Goal: Task Accomplishment & Management: Manage account settings

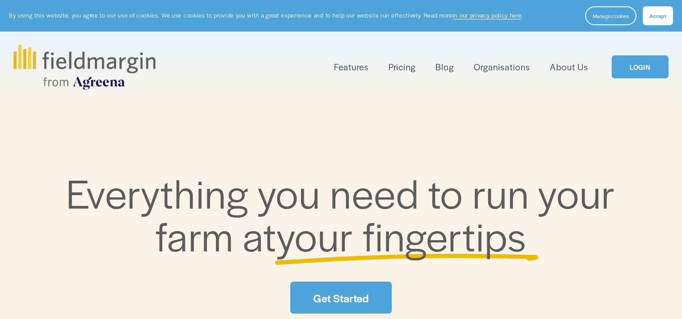
scroll to position [135, 0]
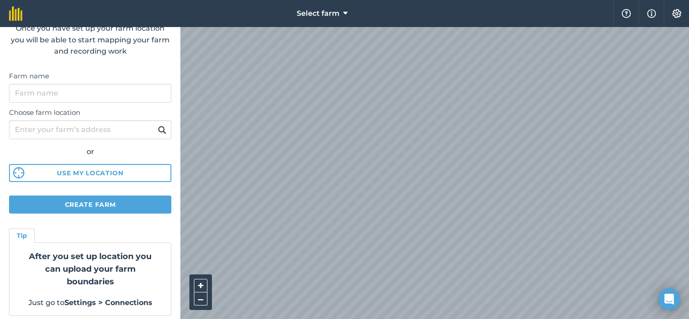
scroll to position [61, 0]
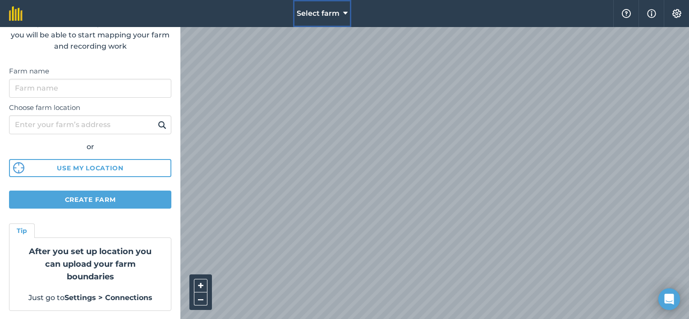
click at [332, 13] on span "Select farm" at bounding box center [318, 13] width 43 height 11
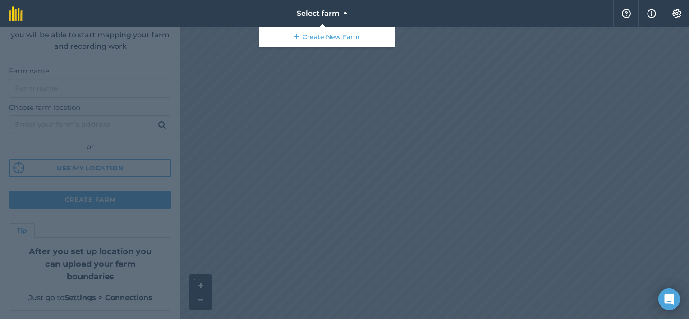
click at [329, 125] on div at bounding box center [344, 173] width 689 height 292
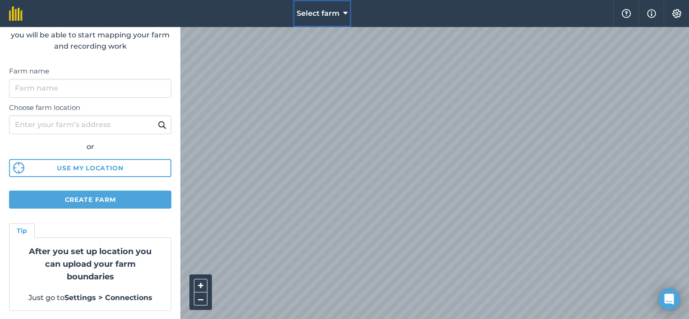
click at [322, 17] on span "Select farm" at bounding box center [318, 13] width 43 height 11
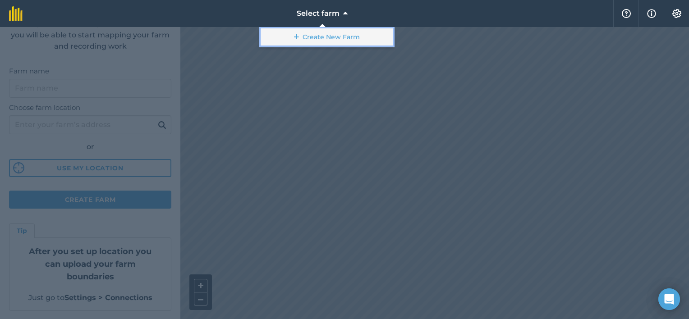
click at [333, 38] on link "Create New Farm" at bounding box center [326, 37] width 135 height 20
click at [292, 33] on link "Create New Farm" at bounding box center [326, 37] width 135 height 20
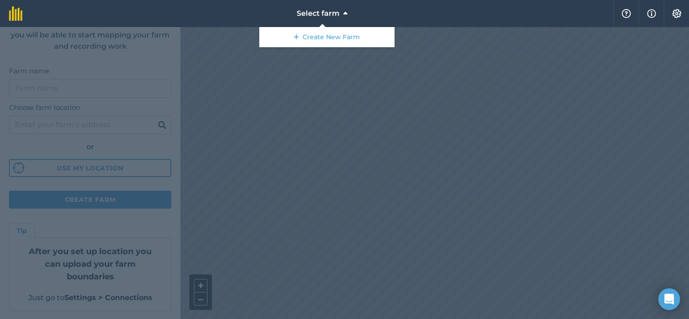
drag, startPoint x: 366, startPoint y: 219, endPoint x: 292, endPoint y: 138, distance: 110.1
click at [292, 138] on div at bounding box center [344, 173] width 689 height 292
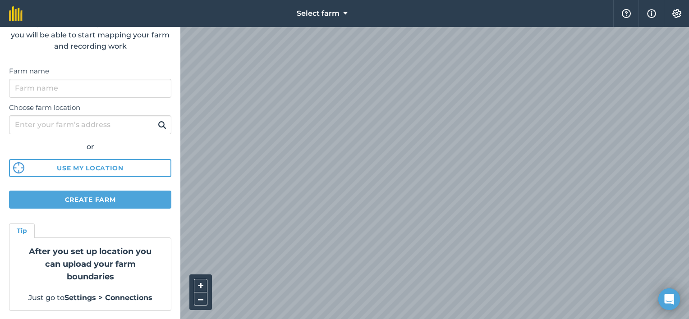
click at [53, 78] on div "Farm name" at bounding box center [90, 82] width 162 height 32
click at [60, 92] on input "Farm name" at bounding box center [90, 88] width 162 height 19
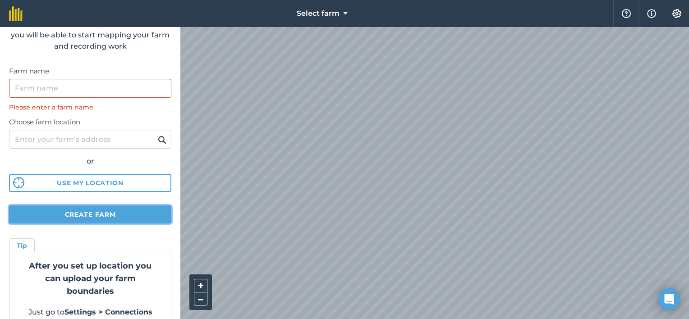
click at [130, 199] on form "Create farm Once you have set up your farm location you will be able to start m…" at bounding box center [90, 173] width 180 height 292
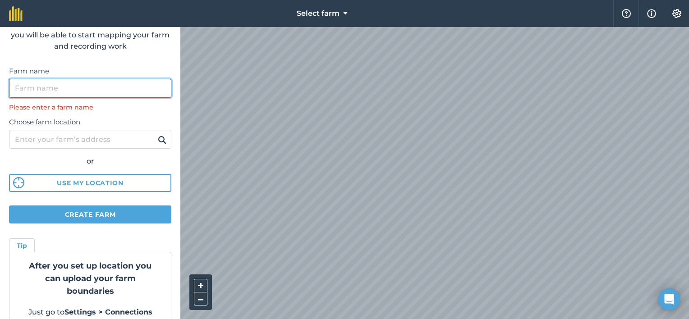
click at [41, 86] on input "Farm name" at bounding box center [90, 88] width 162 height 19
click at [106, 83] on input "Farm name" at bounding box center [90, 88] width 162 height 19
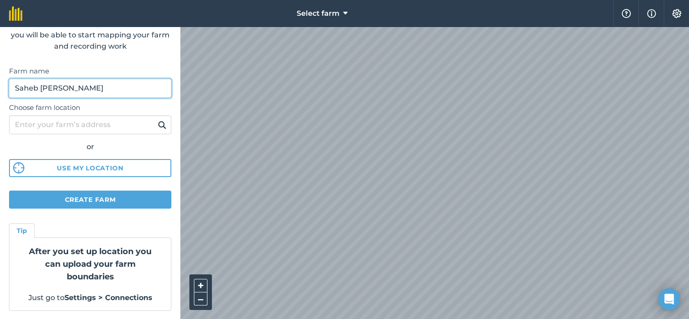
type input "Saheb Sheik Dawood"
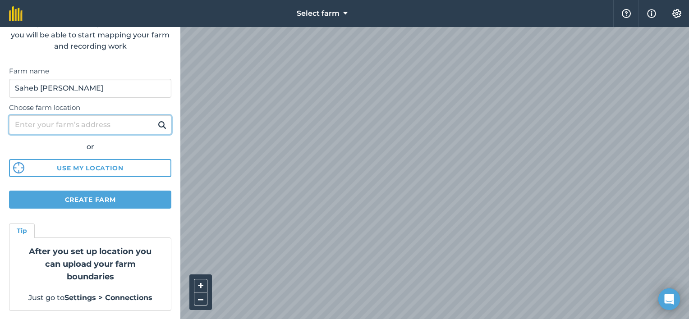
click at [100, 124] on input "Choose farm location" at bounding box center [90, 124] width 162 height 19
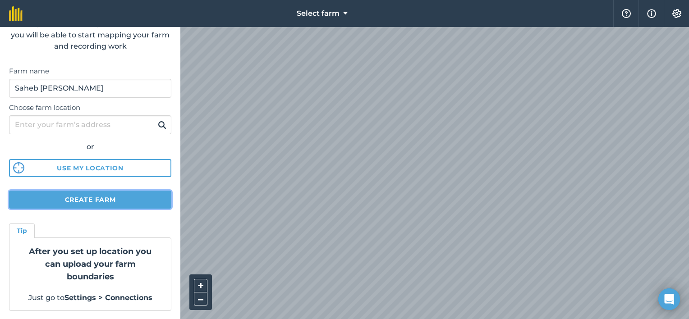
click at [120, 200] on button "Create farm" at bounding box center [90, 200] width 162 height 18
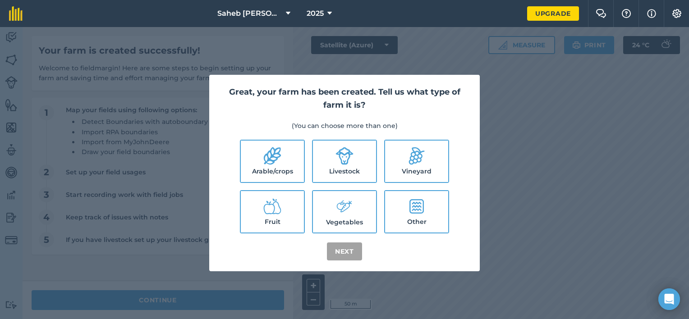
click at [353, 224] on label "Vegetables" at bounding box center [344, 211] width 63 height 41
checkbox input "true"
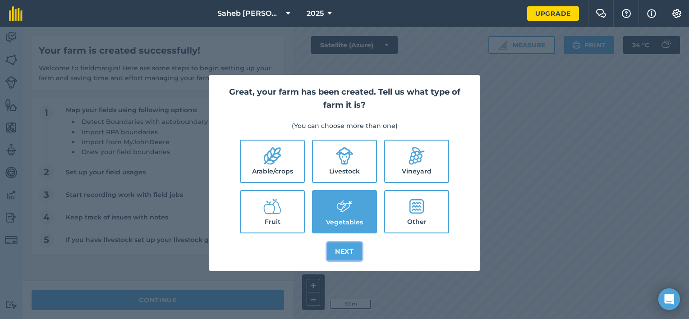
click at [343, 252] on button "Next" at bounding box center [344, 252] width 35 height 18
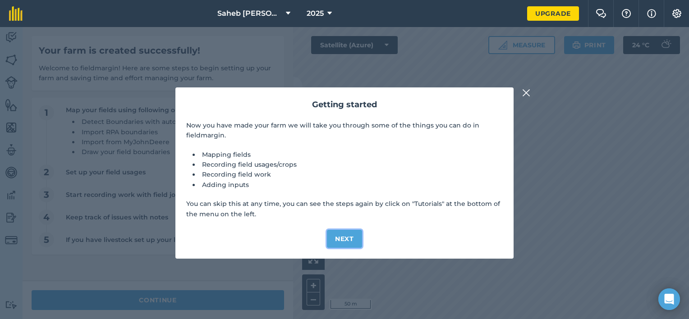
click at [339, 234] on button "Next" at bounding box center [344, 239] width 35 height 18
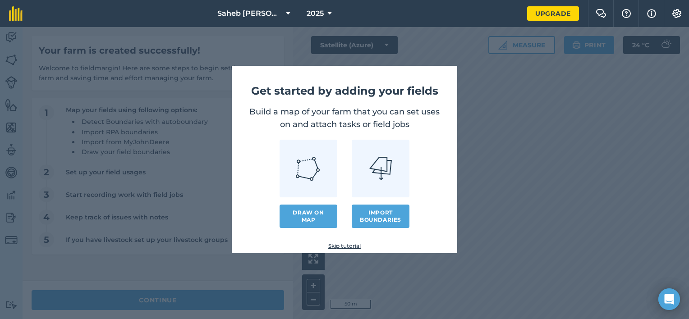
click at [299, 163] on img at bounding box center [308, 169] width 26 height 26
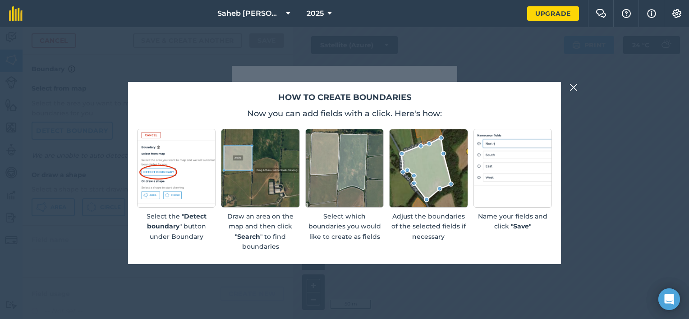
click at [572, 91] on img at bounding box center [573, 87] width 8 height 11
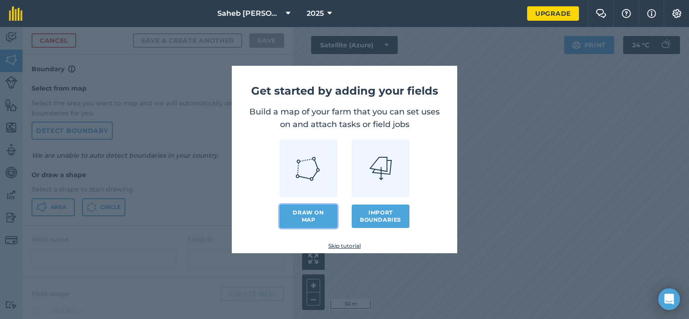
click at [311, 220] on link "Draw on map" at bounding box center [308, 216] width 58 height 23
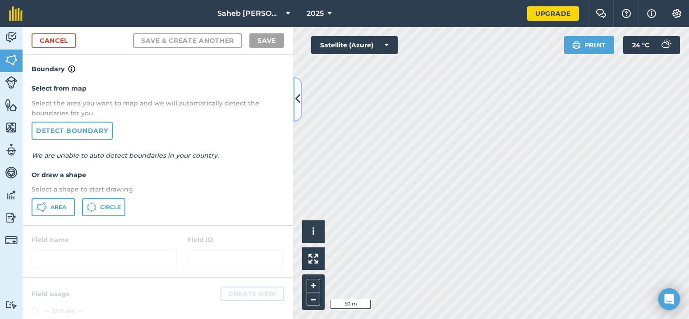
click at [300, 103] on button at bounding box center [297, 99] width 9 height 45
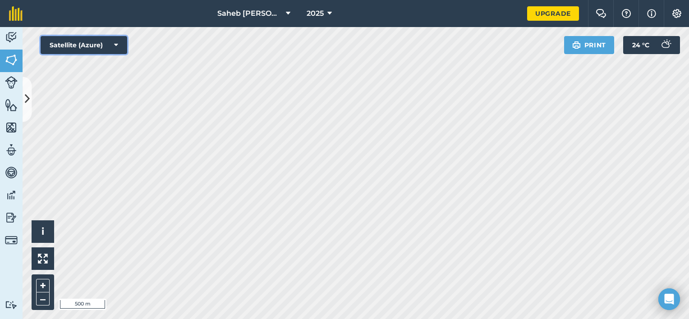
click at [110, 43] on button "Satellite (Azure)" at bounding box center [84, 45] width 87 height 18
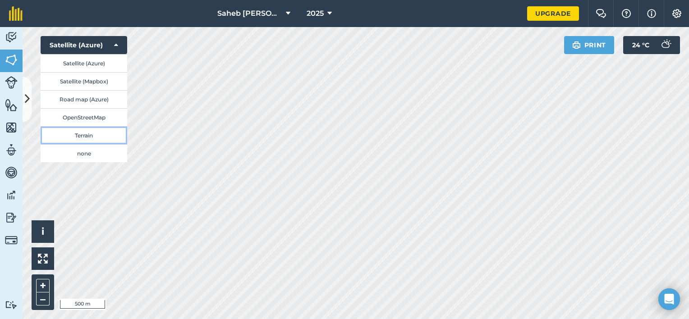
click at [92, 133] on button "Terrain" at bounding box center [84, 135] width 87 height 18
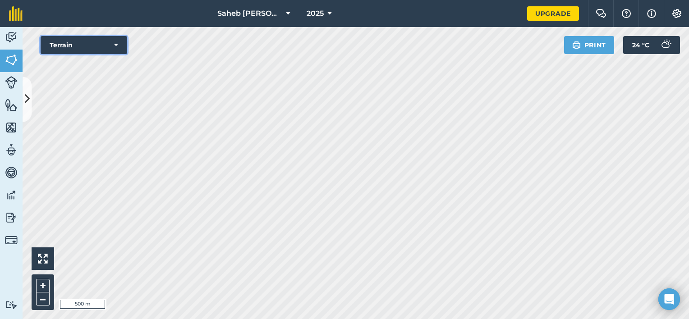
click at [98, 46] on button "Terrain" at bounding box center [84, 45] width 87 height 18
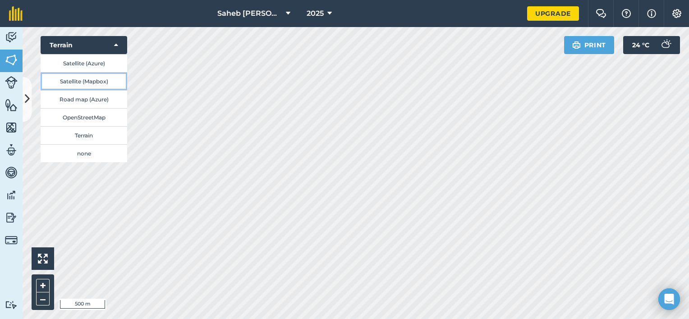
click at [85, 79] on button "Satellite (Mapbox)" at bounding box center [84, 81] width 87 height 18
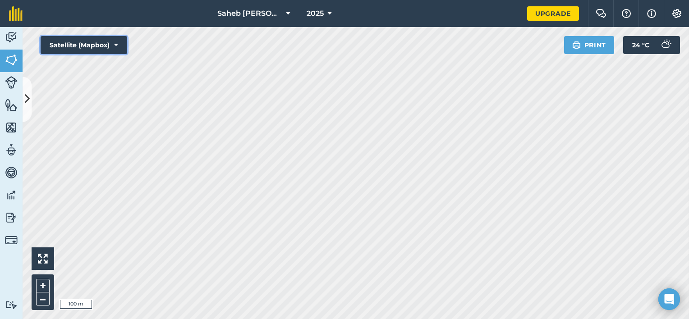
click at [110, 47] on button "Satellite (Mapbox)" at bounding box center [84, 45] width 87 height 18
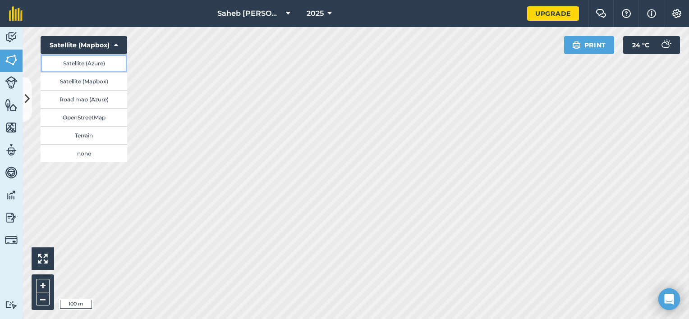
click at [94, 62] on button "Satellite (Azure)" at bounding box center [84, 63] width 87 height 18
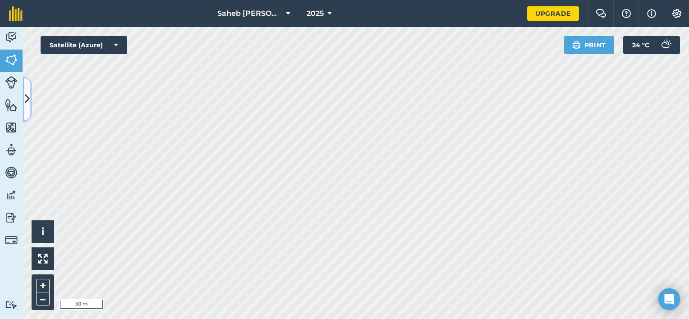
click at [28, 98] on icon at bounding box center [27, 100] width 5 height 16
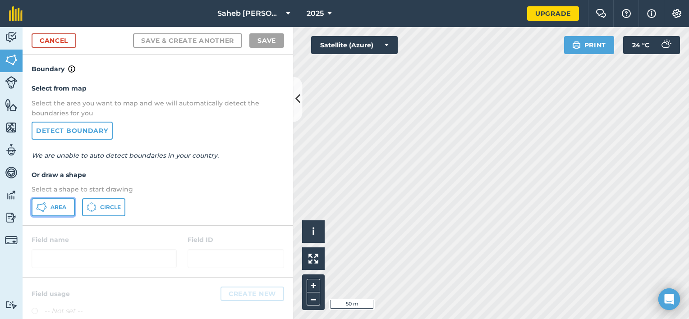
click at [62, 208] on span "Area" at bounding box center [58, 207] width 16 height 7
click at [299, 102] on icon at bounding box center [297, 100] width 5 height 16
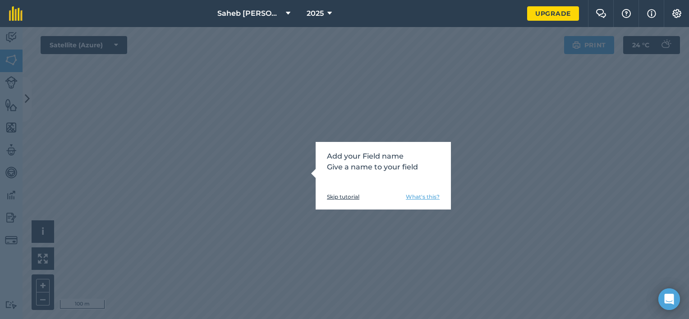
click at [433, 199] on link "What's this?" at bounding box center [423, 196] width 34 height 7
click at [346, 199] on link "Skip tutorial" at bounding box center [343, 196] width 32 height 7
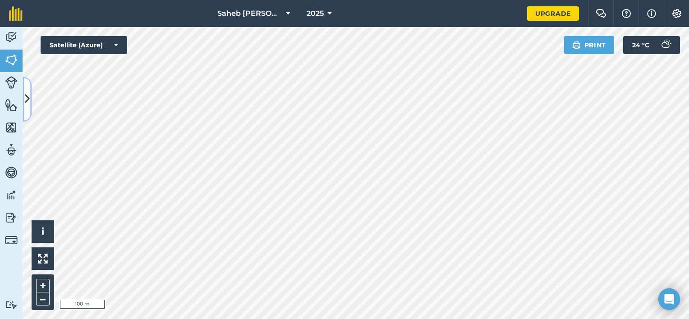
click at [23, 105] on button at bounding box center [27, 99] width 9 height 45
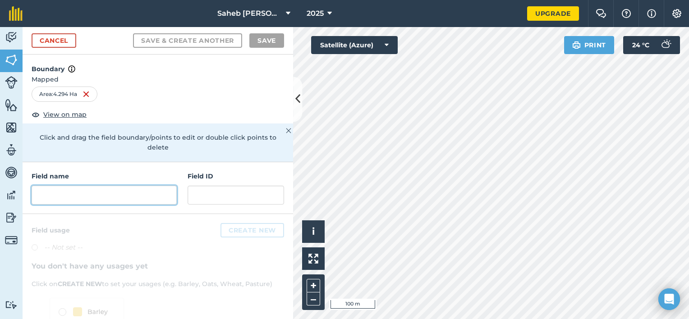
click at [96, 198] on input "text" at bounding box center [104, 195] width 145 height 19
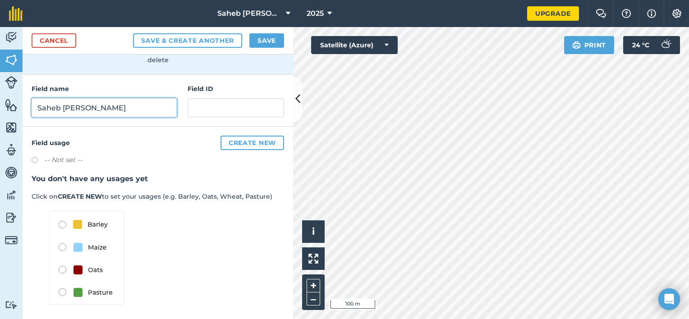
scroll to position [89, 0]
type input "Saheb Sheik Dawood"
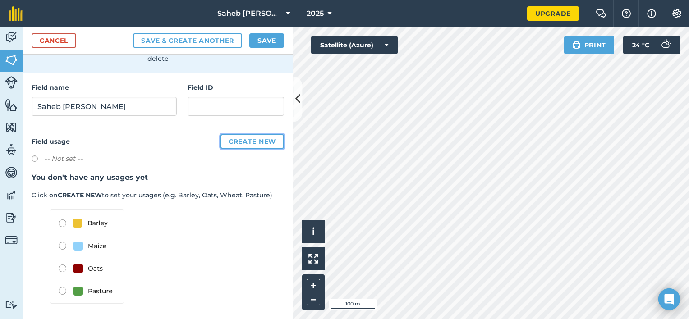
click at [237, 141] on button "Create new" at bounding box center [252, 141] width 64 height 14
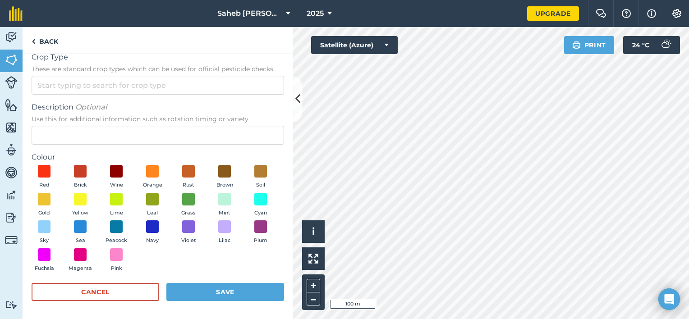
scroll to position [0, 0]
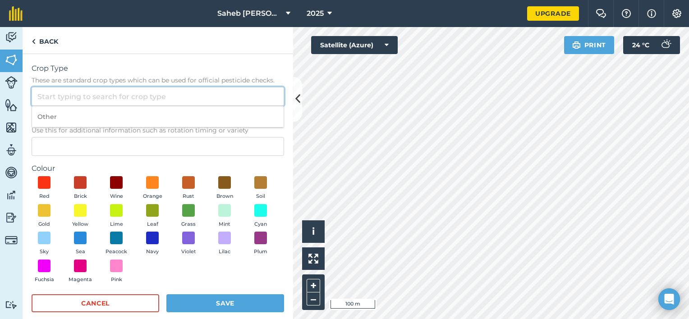
click at [126, 101] on input "Crop Type These are standard crop types which can be used for official pesticid…" at bounding box center [158, 96] width 252 height 19
click at [273, 175] on div "Colour Red Brick Wine Orange Rust Brown Soil Gold Yellow Lime Leaf Grass Mint C…" at bounding box center [158, 225] width 252 height 124
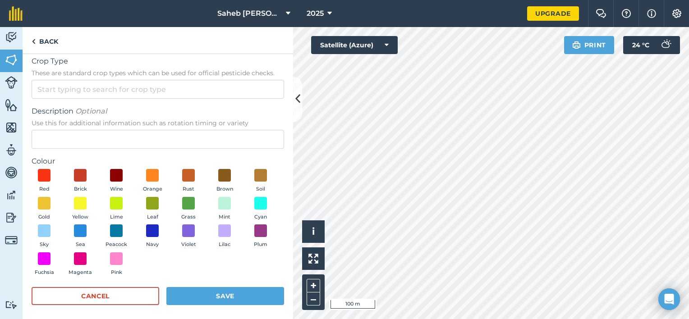
scroll to position [11, 0]
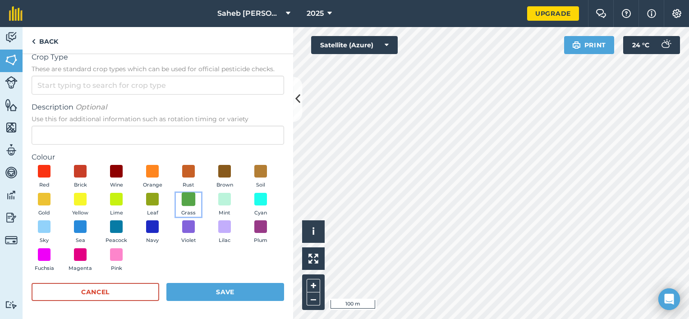
click at [196, 201] on span at bounding box center [189, 199] width 14 height 14
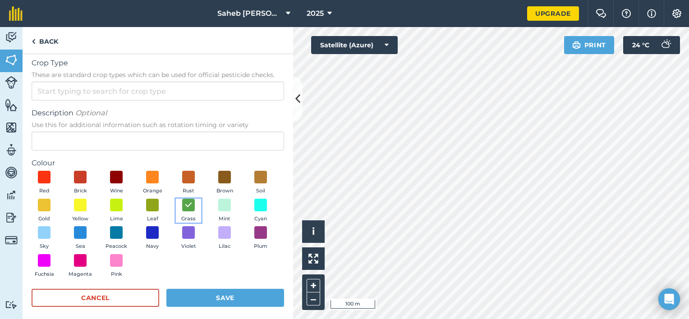
scroll to position [0, 0]
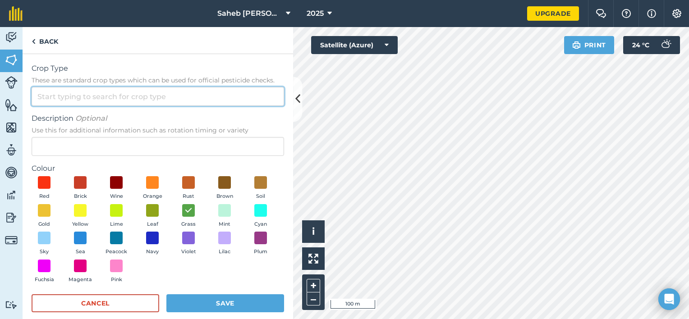
click at [112, 103] on input "Crop Type These are standard crop types which can be used for official pesticid…" at bounding box center [158, 96] width 252 height 19
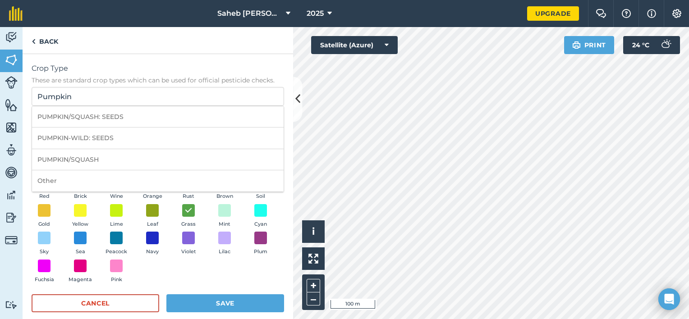
click at [272, 256] on div "Red Brick Wine Orange Rust Brown Soil Gold Yellow Lime Leaf Grass Mint Cyan Sky…" at bounding box center [158, 231] width 252 height 111
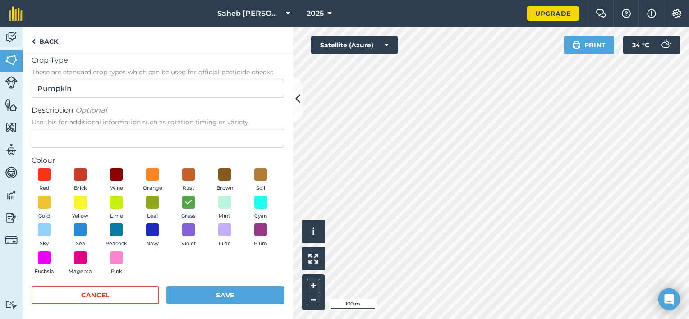
scroll to position [11, 0]
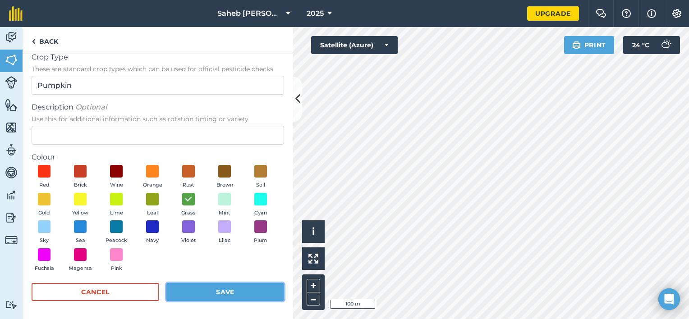
click at [245, 294] on button "Save" at bounding box center [225, 292] width 118 height 18
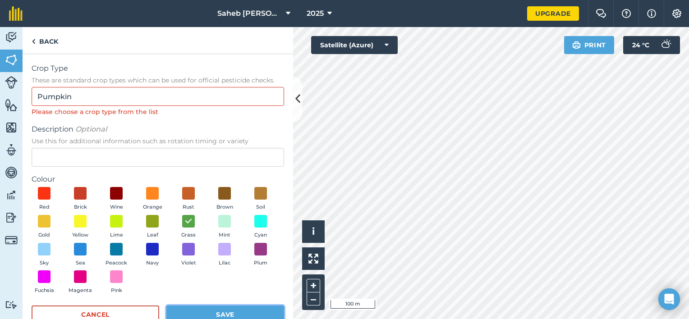
scroll to position [0, 0]
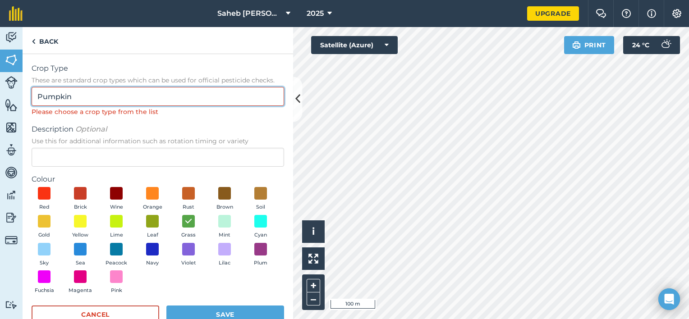
click at [96, 90] on input "Pumpkin" at bounding box center [158, 96] width 252 height 19
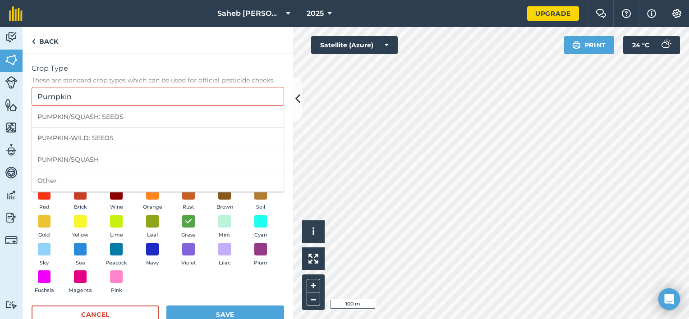
click at [116, 136] on li "PUMPKIN-WILD: SEEDS" at bounding box center [158, 138] width 252 height 21
type input "PUMPKIN-WILD: SEEDS"
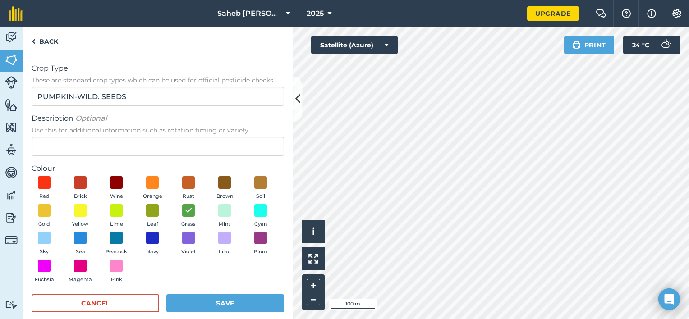
scroll to position [11, 0]
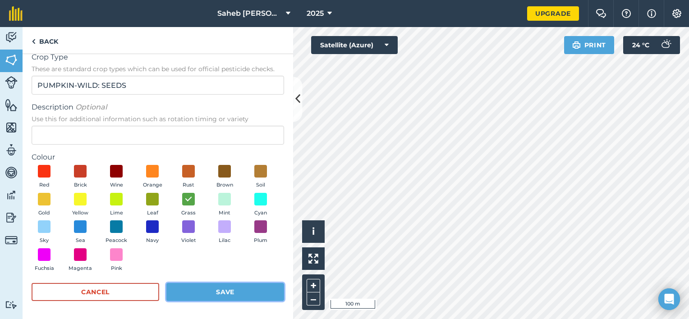
click at [227, 292] on button "Save" at bounding box center [225, 292] width 118 height 18
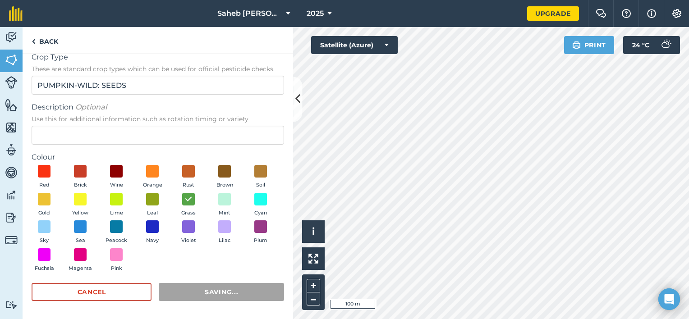
scroll to position [0, 0]
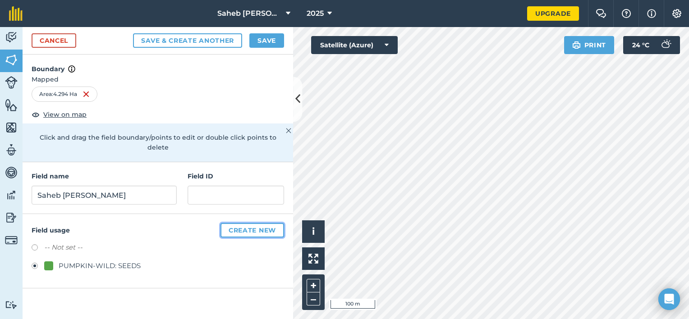
click at [265, 223] on button "Create new" at bounding box center [252, 230] width 64 height 14
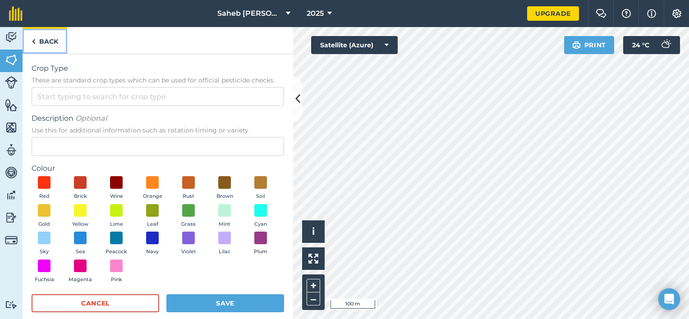
click at [38, 42] on link "Back" at bounding box center [45, 40] width 45 height 27
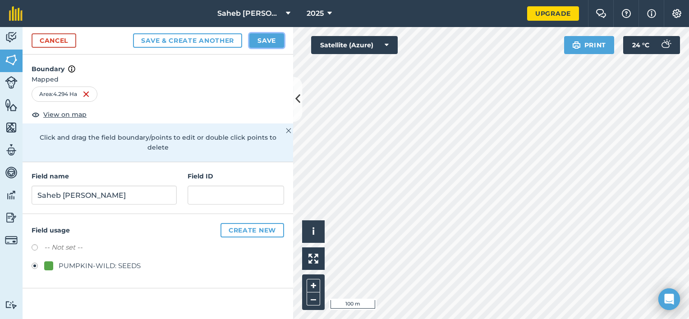
click at [264, 41] on button "Save" at bounding box center [266, 40] width 35 height 14
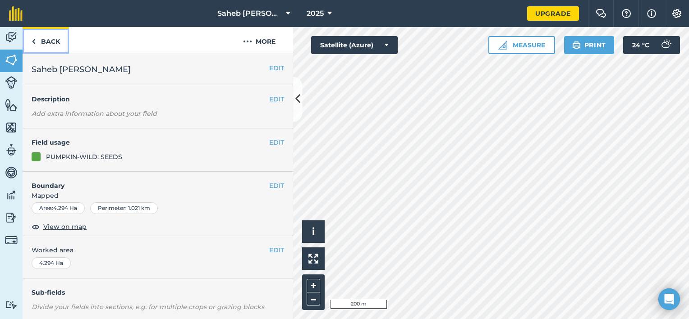
click at [33, 44] on img at bounding box center [34, 41] width 4 height 11
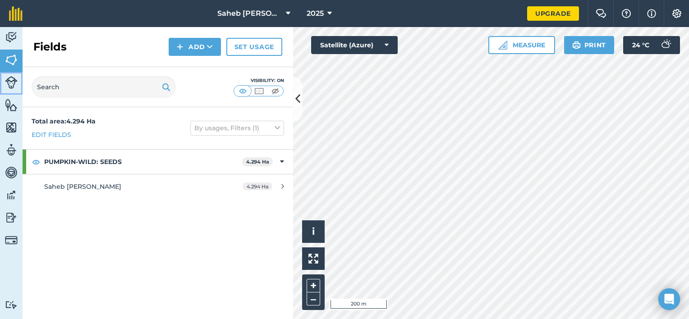
click at [13, 86] on img at bounding box center [11, 82] width 13 height 13
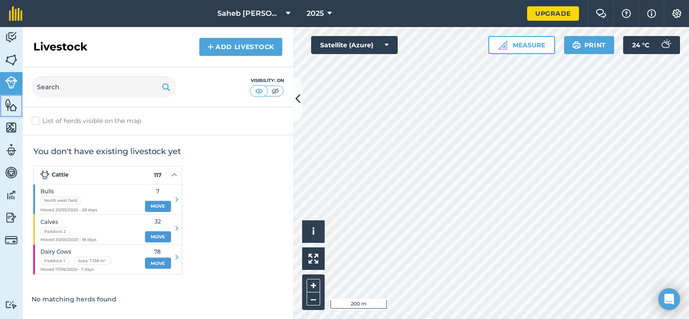
click at [15, 112] on link "Features" at bounding box center [11, 106] width 23 height 23
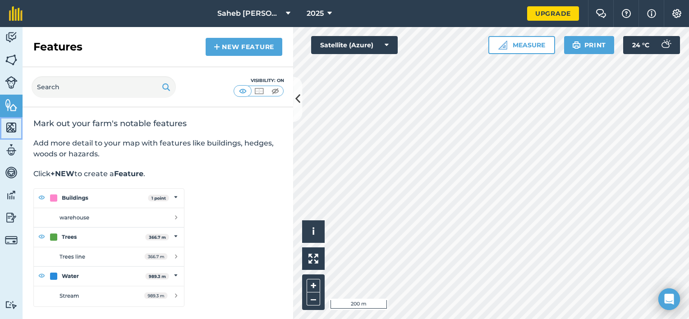
click at [11, 124] on img at bounding box center [11, 128] width 13 height 14
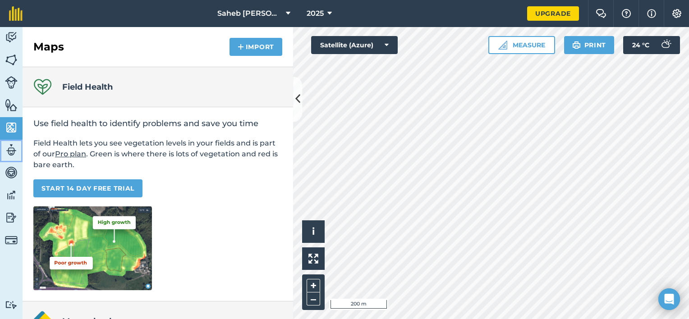
click at [12, 149] on img at bounding box center [11, 150] width 13 height 14
select select "MEMBER"
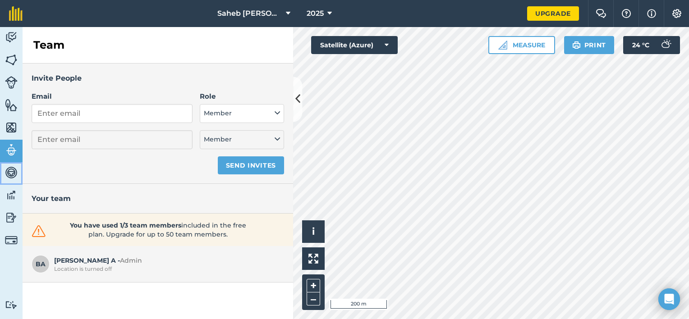
click at [5, 176] on img at bounding box center [11, 173] width 13 height 14
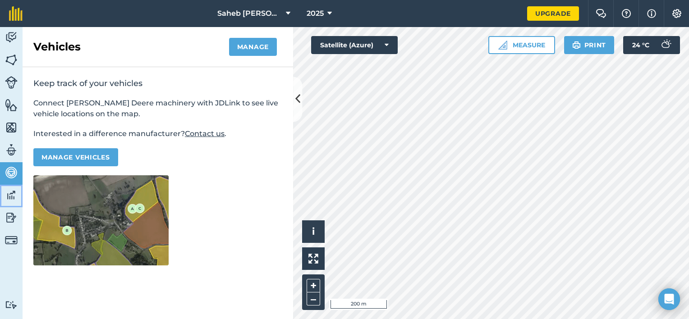
click at [8, 198] on img at bounding box center [11, 195] width 13 height 14
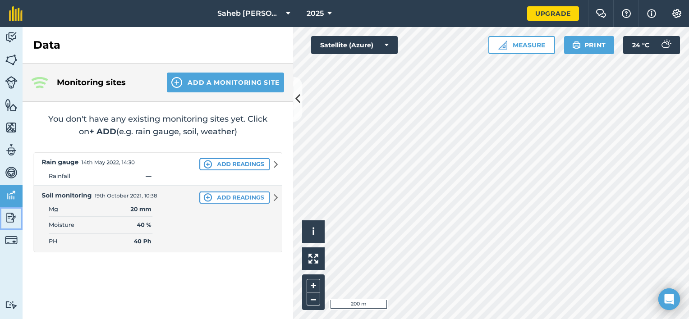
click at [12, 215] on img at bounding box center [11, 218] width 13 height 14
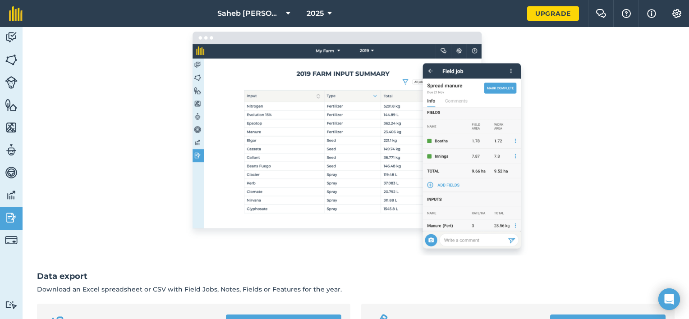
scroll to position [135, 0]
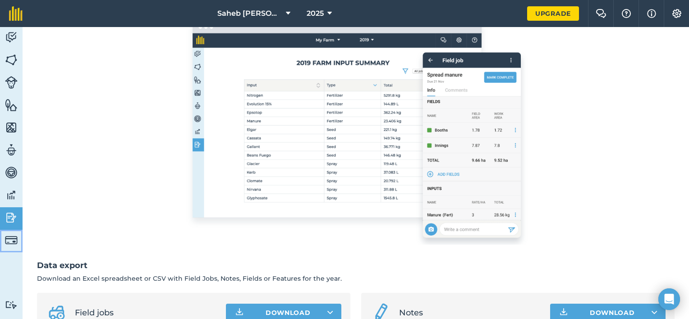
click at [15, 234] on img at bounding box center [11, 240] width 13 height 13
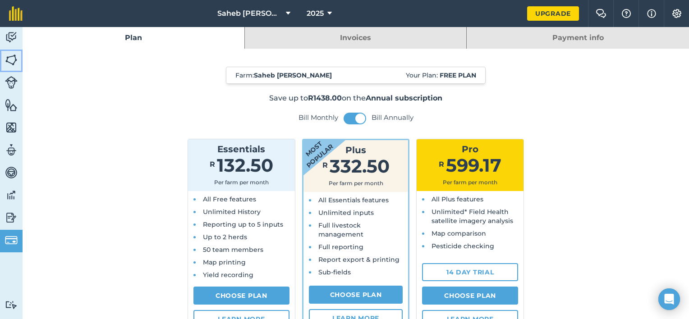
click at [13, 62] on img at bounding box center [11, 60] width 13 height 14
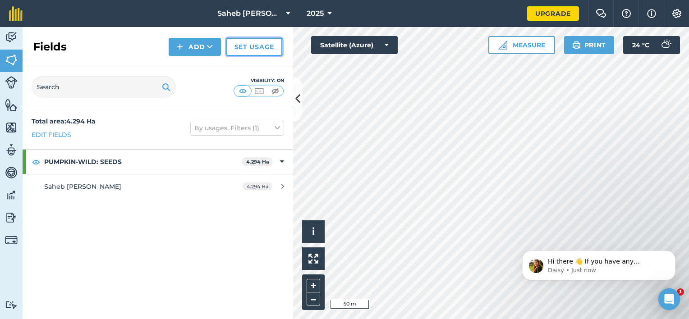
click at [249, 47] on link "Set usage" at bounding box center [254, 47] width 56 height 18
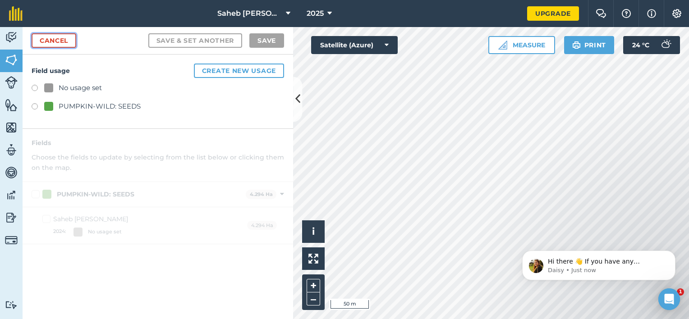
click at [61, 43] on link "Cancel" at bounding box center [54, 40] width 45 height 14
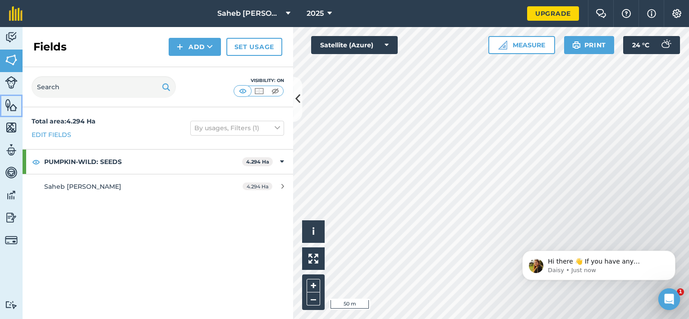
click at [11, 103] on img at bounding box center [11, 105] width 13 height 14
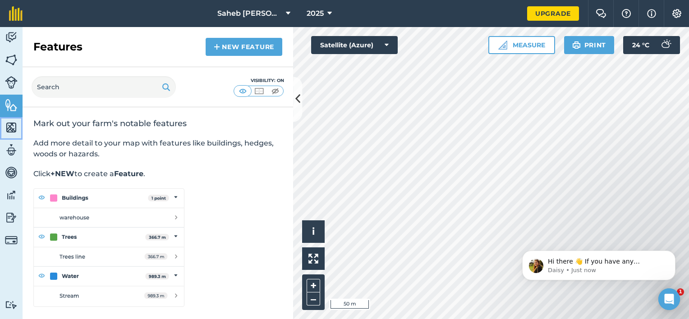
click at [10, 122] on img at bounding box center [11, 128] width 13 height 14
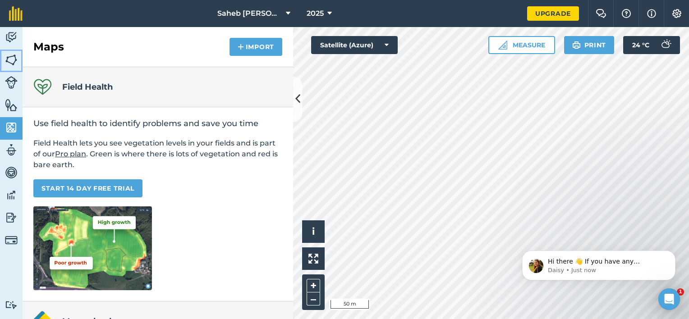
click at [13, 71] on link "Fields" at bounding box center [11, 61] width 23 height 23
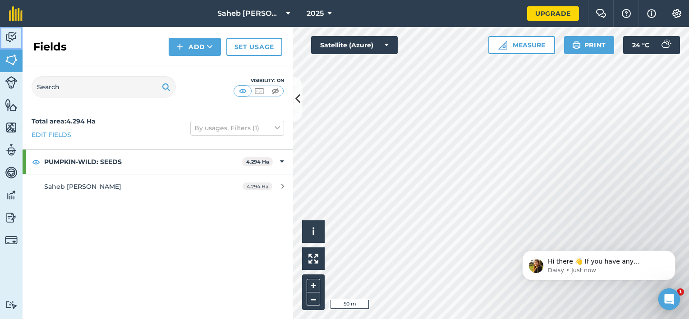
click at [9, 40] on img at bounding box center [11, 38] width 13 height 14
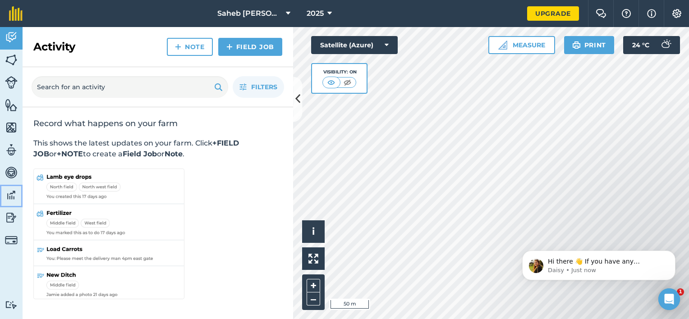
click at [16, 197] on img at bounding box center [11, 195] width 13 height 14
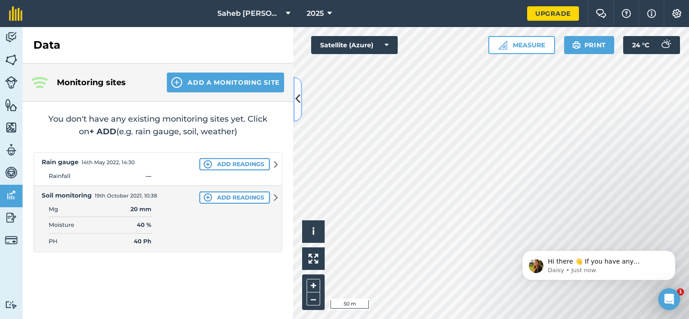
click at [299, 108] on button at bounding box center [297, 99] width 9 height 45
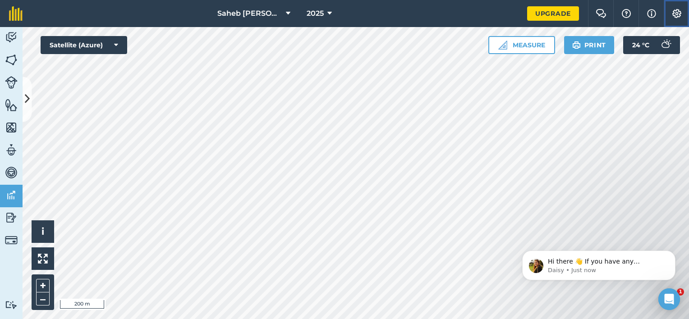
click at [674, 11] on img at bounding box center [676, 13] width 11 height 9
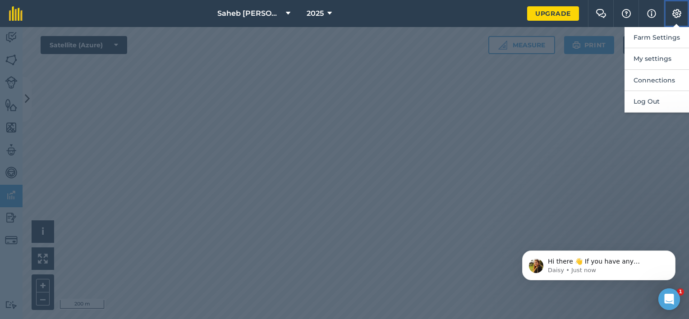
click at [674, 11] on img at bounding box center [676, 13] width 11 height 9
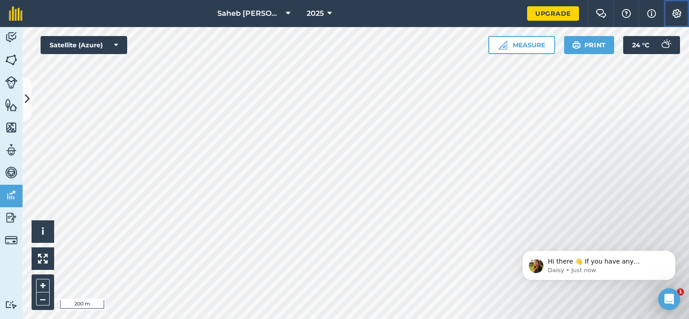
click at [674, 11] on img at bounding box center [676, 13] width 11 height 9
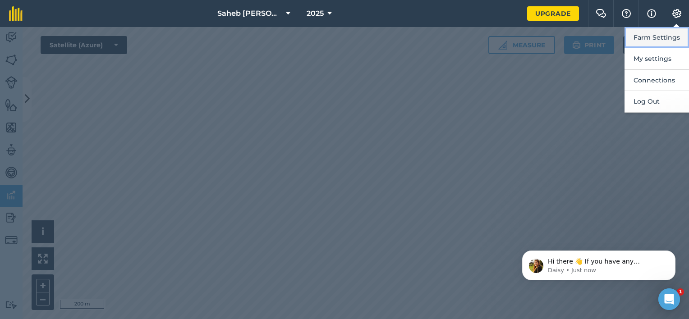
click at [665, 41] on button "Farm Settings" at bounding box center [656, 37] width 64 height 21
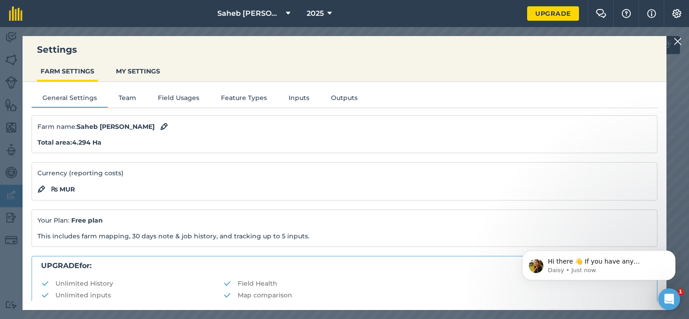
click at [75, 185] on strong "₨ MUR" at bounding box center [63, 189] width 24 height 10
click at [76, 188] on div "₨ MUR" at bounding box center [344, 189] width 614 height 11
click at [73, 184] on strong "₨ MUR" at bounding box center [63, 189] width 24 height 10
click at [39, 188] on img at bounding box center [41, 189] width 8 height 11
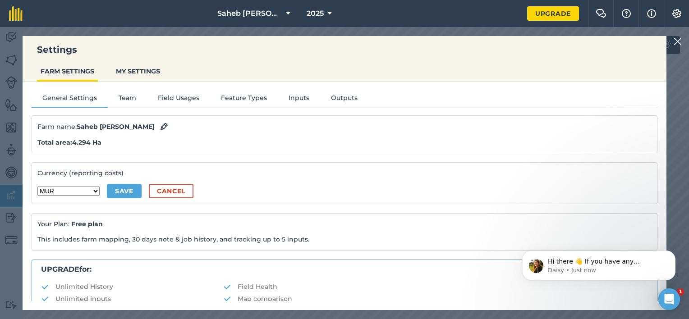
click at [53, 189] on select "AED AFN ALL AMD ANG AOA ARS AUD AWG AZN BAM BBD BDT BGN BHD BIF BMD BND BOB BOV…" at bounding box center [68, 191] width 62 height 9
select select "MRU"
click at [37, 187] on select "AED AFN ALL AMD ANG AOA ARS AUD AWG AZN BAM BBD BDT BGN BHD BIF BMD BND BOB BOV…" at bounding box center [68, 191] width 62 height 9
click at [107, 186] on button "Save" at bounding box center [124, 191] width 35 height 14
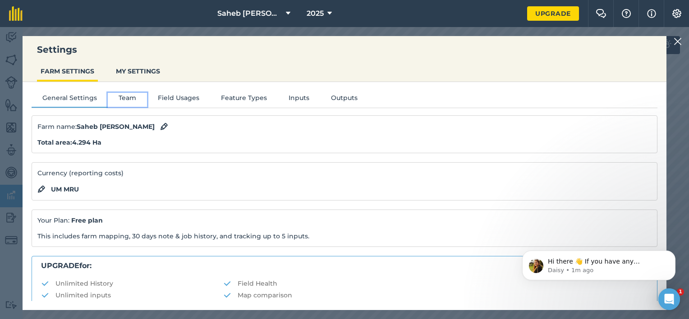
click at [124, 97] on button "Team" at bounding box center [127, 100] width 39 height 14
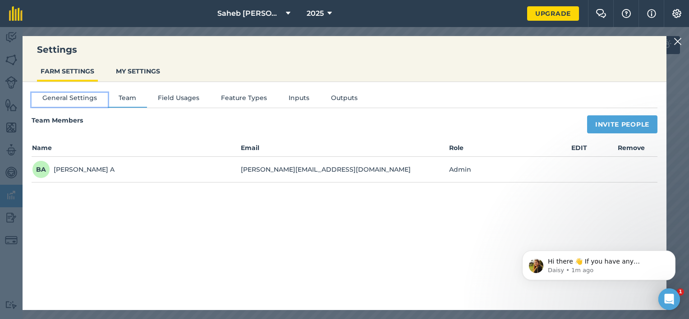
click at [86, 101] on button "General Settings" at bounding box center [70, 100] width 76 height 14
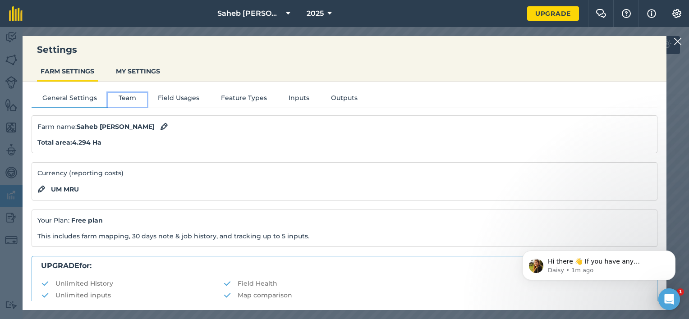
click at [124, 99] on button "Team" at bounding box center [127, 100] width 39 height 14
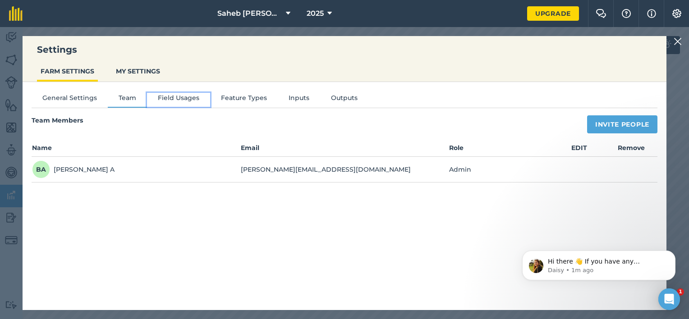
click at [181, 99] on button "Field Usages" at bounding box center [178, 100] width 63 height 14
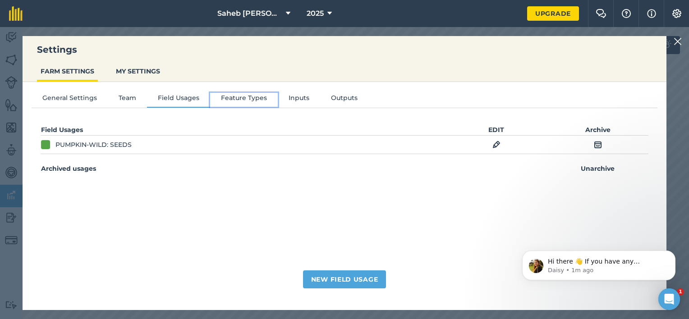
click at [249, 94] on button "Feature Types" at bounding box center [244, 100] width 68 height 14
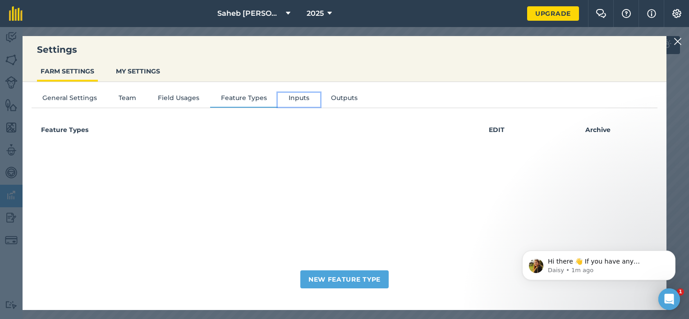
click at [292, 99] on button "Inputs" at bounding box center [299, 100] width 42 height 14
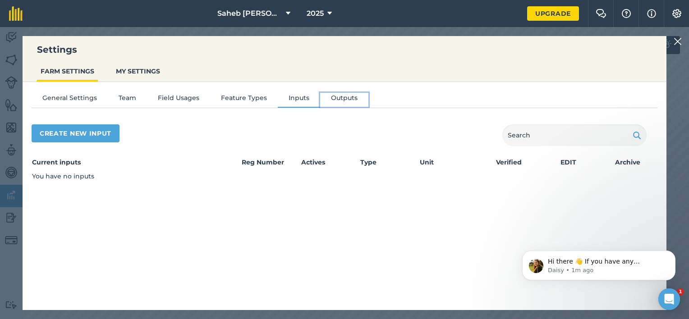
click at [342, 101] on button "Outputs" at bounding box center [344, 100] width 48 height 14
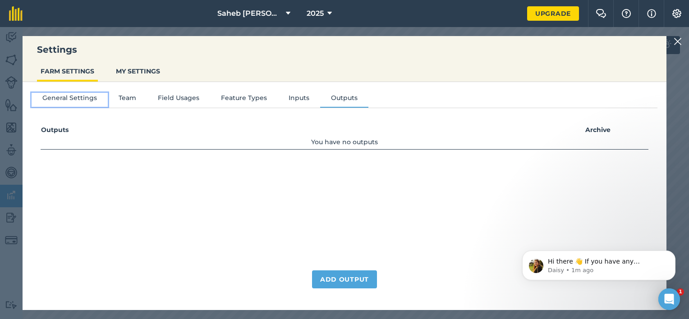
click at [71, 97] on button "General Settings" at bounding box center [70, 100] width 76 height 14
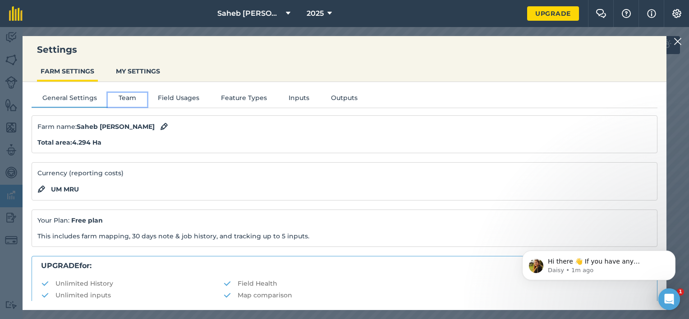
click at [125, 97] on button "Team" at bounding box center [127, 100] width 39 height 14
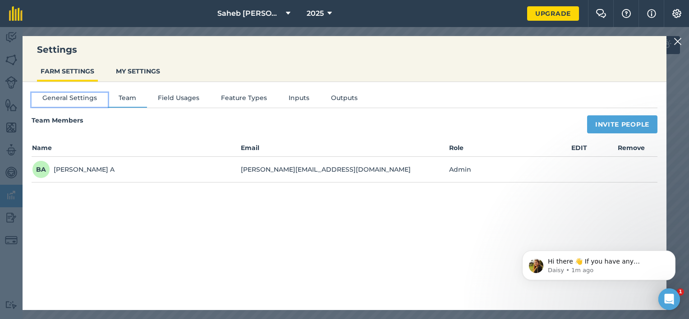
click at [78, 96] on button "General Settings" at bounding box center [70, 100] width 76 height 14
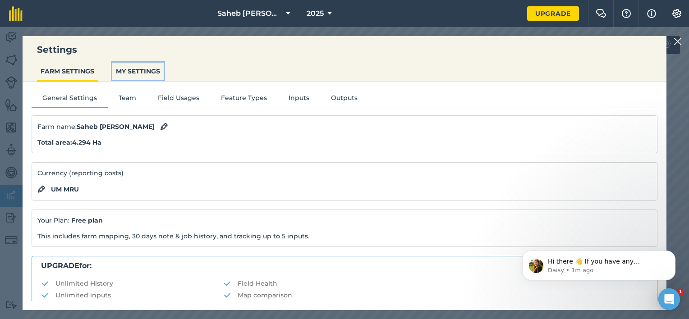
click at [126, 74] on button "MY SETTINGS" at bounding box center [137, 71] width 51 height 17
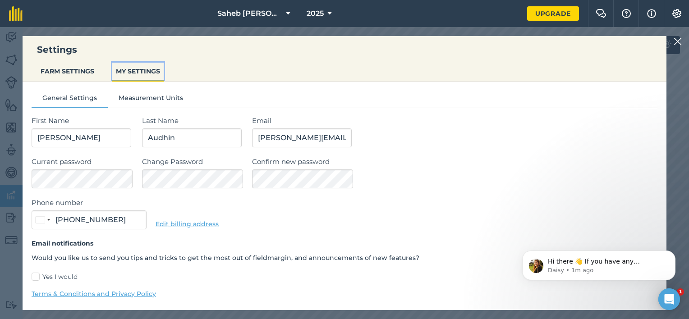
type input "5904 8671"
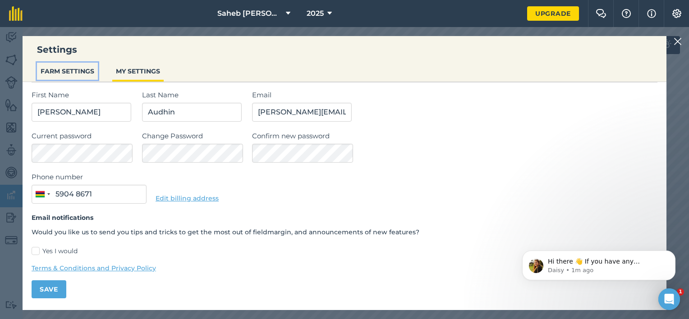
click at [81, 73] on button "FARM SETTINGS" at bounding box center [67, 71] width 61 height 17
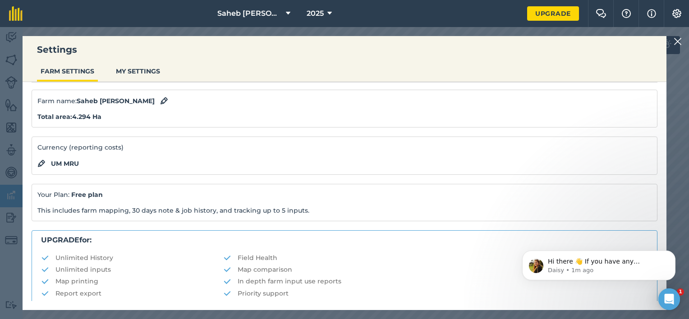
click at [680, 38] on img at bounding box center [677, 41] width 8 height 11
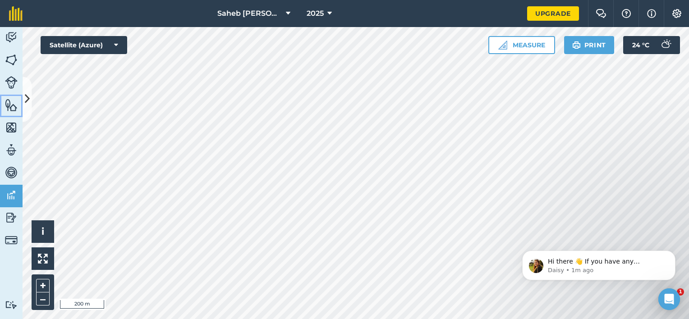
click at [11, 108] on img at bounding box center [11, 105] width 13 height 14
click at [10, 169] on img at bounding box center [11, 173] width 13 height 14
click at [7, 150] on img at bounding box center [11, 150] width 13 height 14
click at [11, 124] on img at bounding box center [11, 128] width 13 height 14
click at [15, 238] on img at bounding box center [11, 240] width 13 height 13
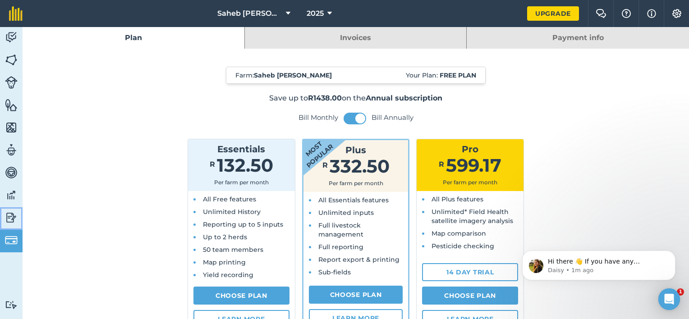
click at [13, 210] on link "Reporting" at bounding box center [11, 218] width 23 height 23
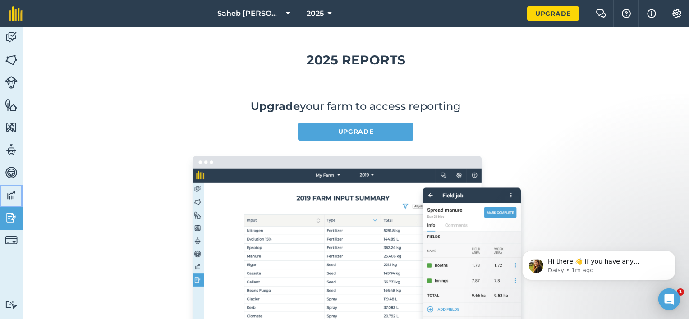
click at [16, 188] on img at bounding box center [11, 195] width 13 height 14
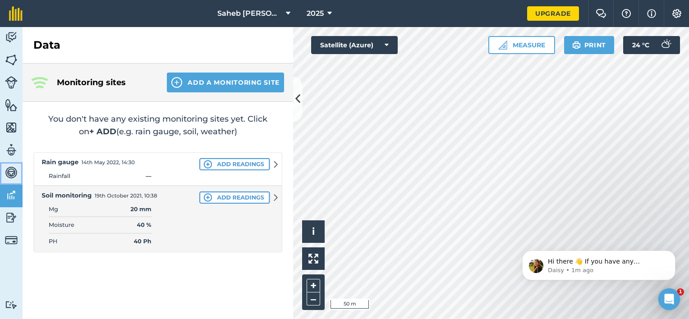
click at [15, 166] on img at bounding box center [11, 173] width 13 height 14
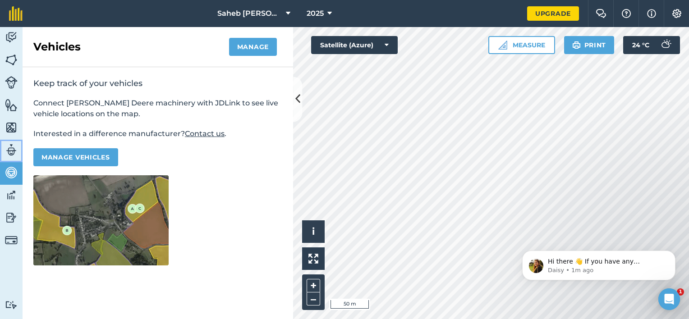
click at [11, 144] on img at bounding box center [11, 150] width 13 height 14
select select "MEMBER"
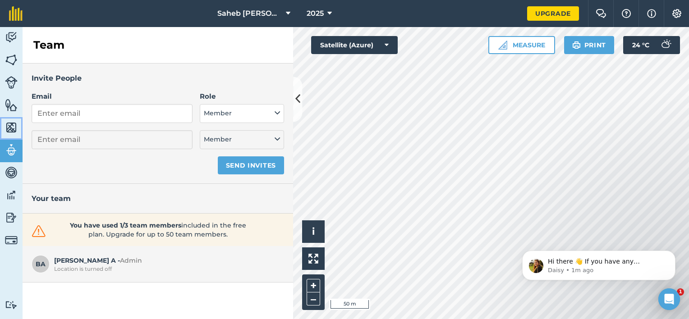
click at [15, 124] on img at bounding box center [11, 128] width 13 height 14
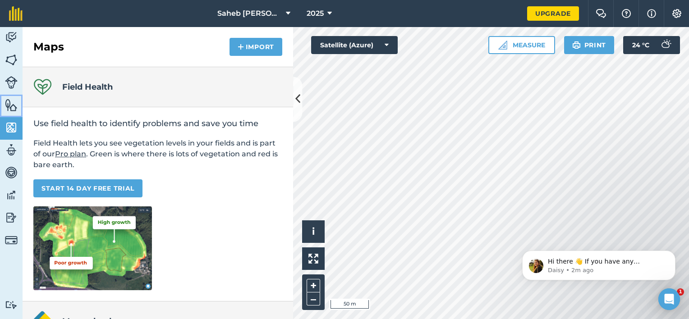
click at [14, 103] on img at bounding box center [11, 105] width 13 height 14
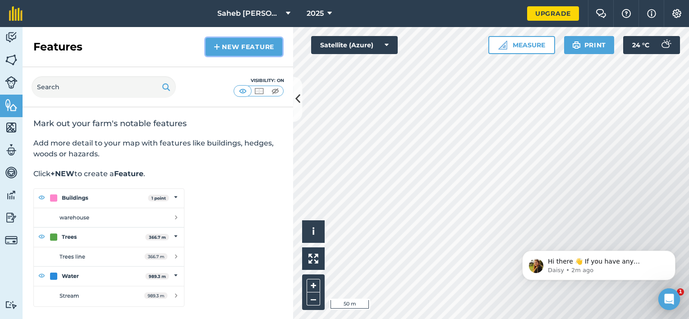
click at [235, 49] on link "New feature" at bounding box center [244, 47] width 77 height 18
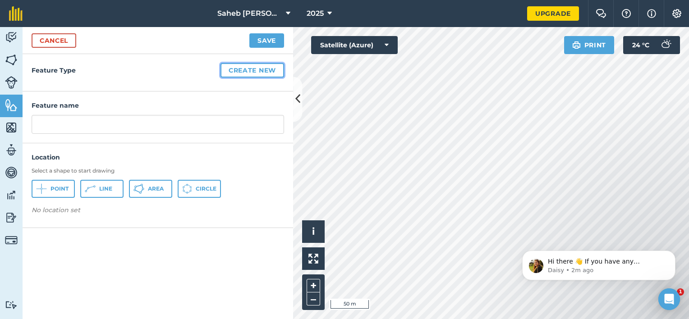
click at [258, 74] on button "Create new" at bounding box center [252, 70] width 64 height 14
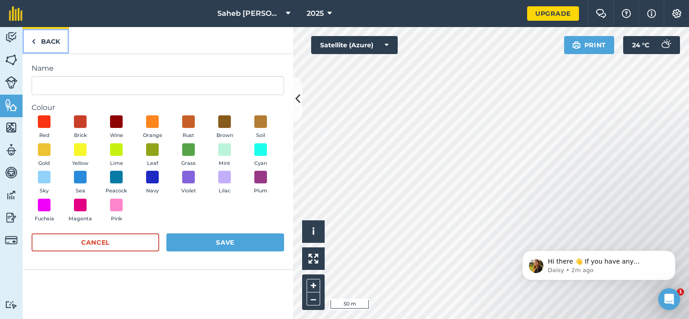
click at [46, 44] on link "Back" at bounding box center [46, 40] width 46 height 27
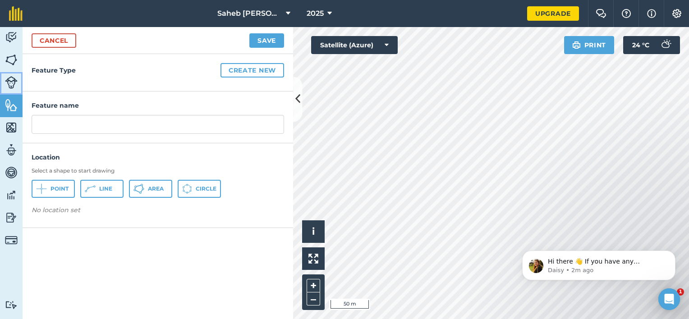
click at [13, 81] on img at bounding box center [11, 82] width 13 height 13
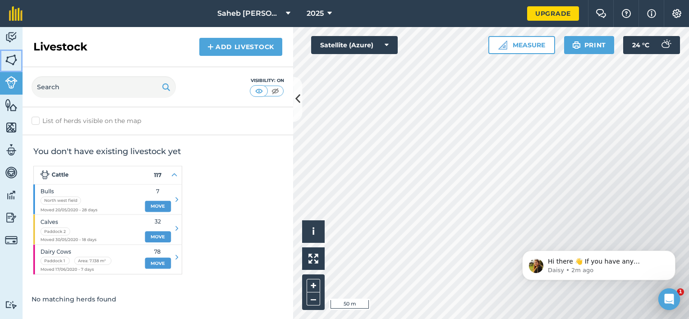
click at [14, 63] on img at bounding box center [11, 60] width 13 height 14
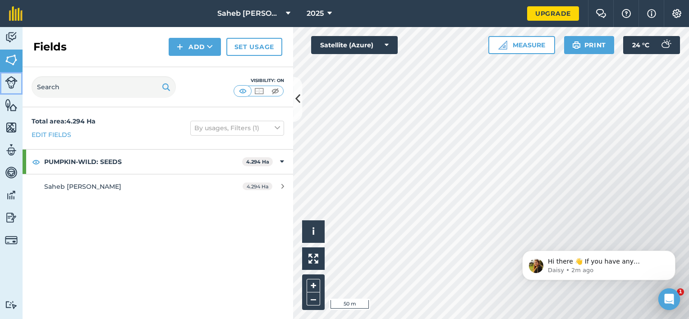
click at [15, 91] on link "Livestock" at bounding box center [11, 83] width 23 height 23
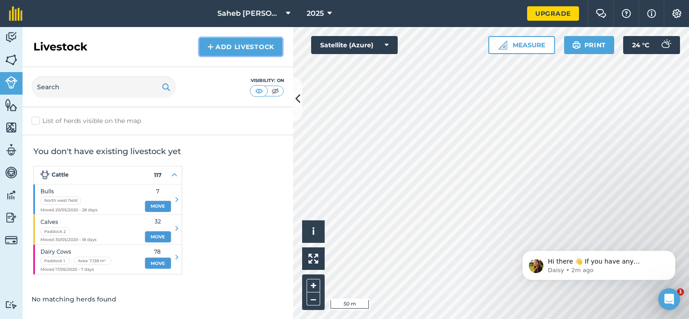
click at [258, 50] on link "Add Livestock" at bounding box center [240, 47] width 83 height 18
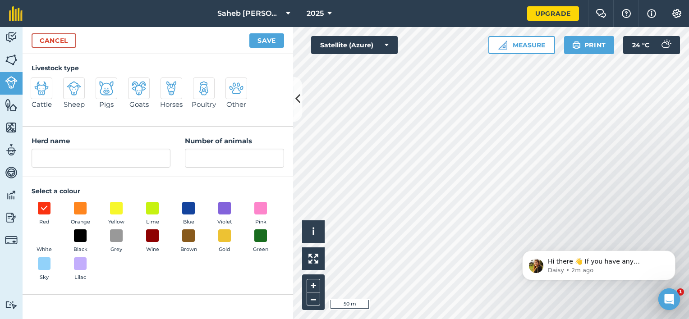
click at [106, 89] on img at bounding box center [106, 88] width 14 height 14
click at [102, 83] on input "Pigs" at bounding box center [99, 81] width 6 height 6
radio input "true"
type input "Pigs"
click at [228, 156] on input "Number of animals" at bounding box center [234, 158] width 99 height 19
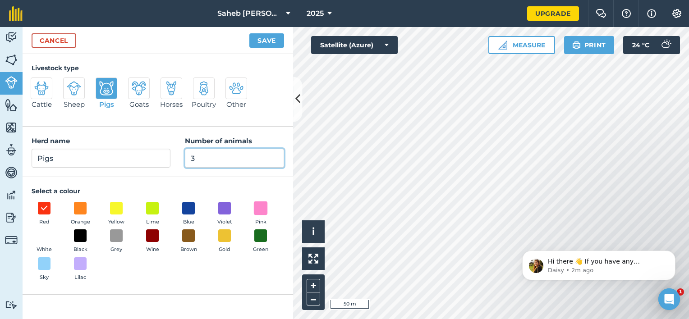
type input "3"
click at [263, 212] on span at bounding box center [261, 208] width 14 height 14
click at [269, 41] on button "Save" at bounding box center [266, 40] width 35 height 14
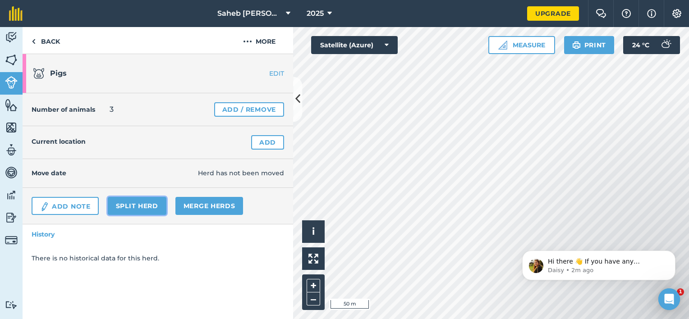
click at [158, 206] on link "Split herd" at bounding box center [137, 206] width 59 height 18
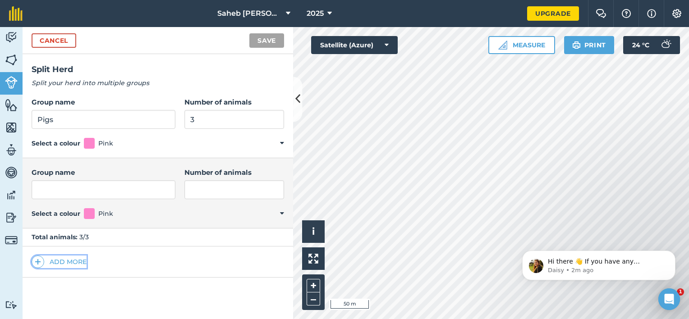
click at [64, 259] on button "Add more" at bounding box center [59, 262] width 55 height 13
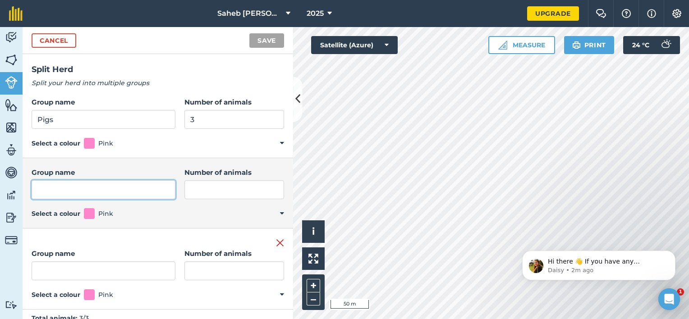
click at [95, 188] on input "Group name" at bounding box center [104, 189] width 144 height 19
click at [95, 191] on input "Group name" at bounding box center [104, 189] width 144 height 19
click at [47, 192] on input "Group name" at bounding box center [104, 189] width 144 height 19
click at [276, 241] on img at bounding box center [280, 243] width 8 height 11
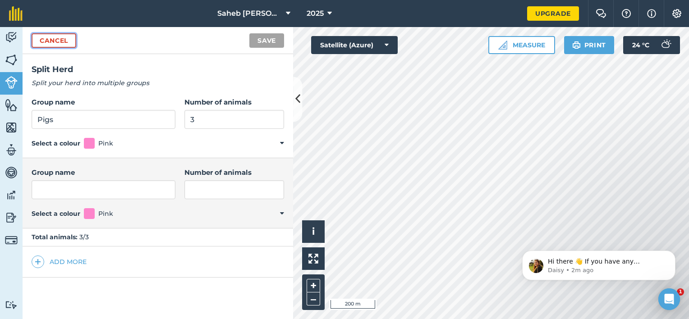
click at [58, 38] on link "Cancel" at bounding box center [54, 40] width 45 height 14
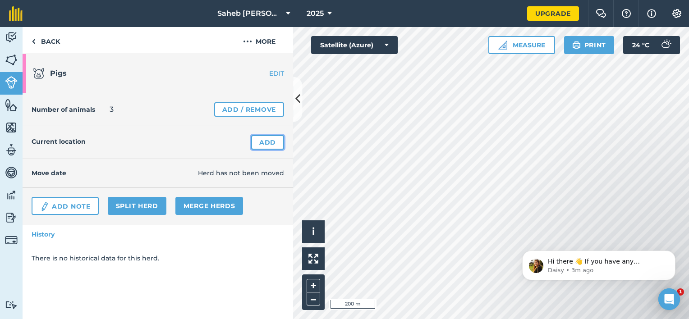
click at [278, 141] on link "Add" at bounding box center [267, 142] width 33 height 14
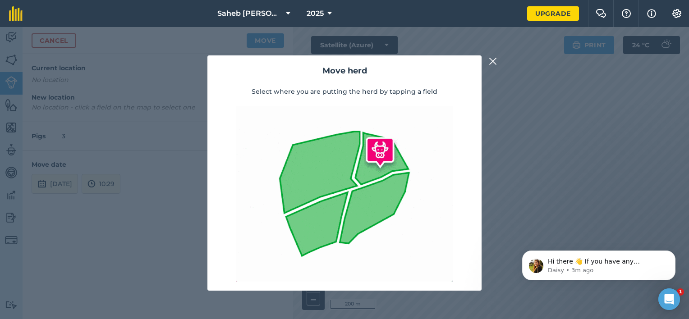
click at [550, 154] on div "Move herd Select where you are putting the herd by tapping a field Saheb Sheik …" at bounding box center [344, 159] width 689 height 319
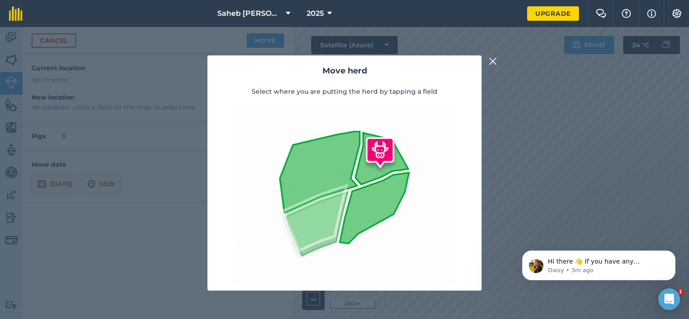
click at [494, 63] on img at bounding box center [493, 61] width 8 height 11
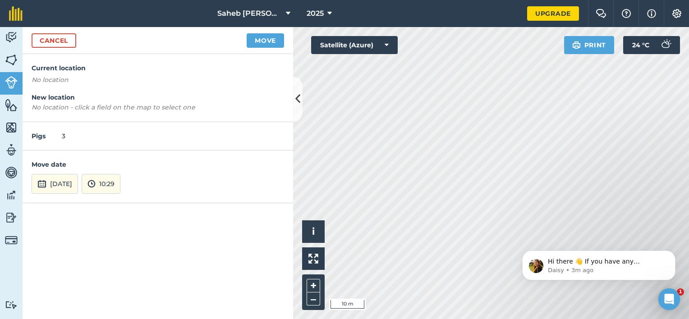
click at [70, 84] on p "No location" at bounding box center [158, 80] width 252 height 10
click at [71, 78] on p "No location" at bounding box center [158, 80] width 252 height 10
drag, startPoint x: 80, startPoint y: 101, endPoint x: 103, endPoint y: 100, distance: 22.6
click at [81, 101] on h4 "New location" at bounding box center [158, 97] width 252 height 10
click at [267, 39] on button "Move" at bounding box center [265, 40] width 37 height 14
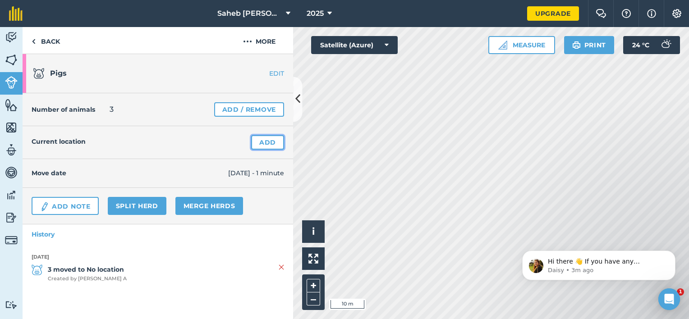
click at [260, 142] on link "Add" at bounding box center [267, 142] width 33 height 14
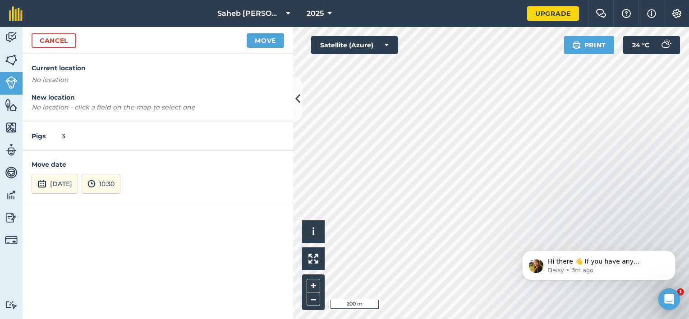
click at [74, 135] on div "Pigs 3" at bounding box center [158, 136] width 270 height 28
click at [266, 41] on button "Move" at bounding box center [265, 40] width 37 height 14
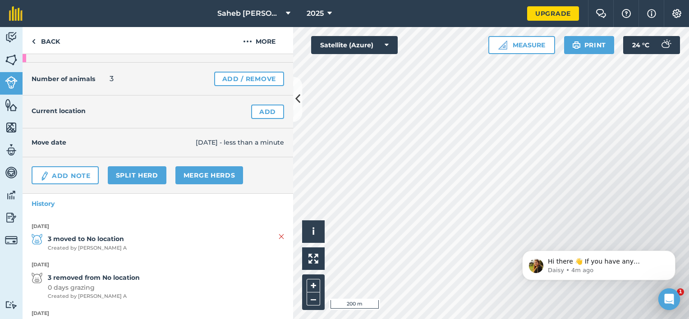
scroll to position [23, 0]
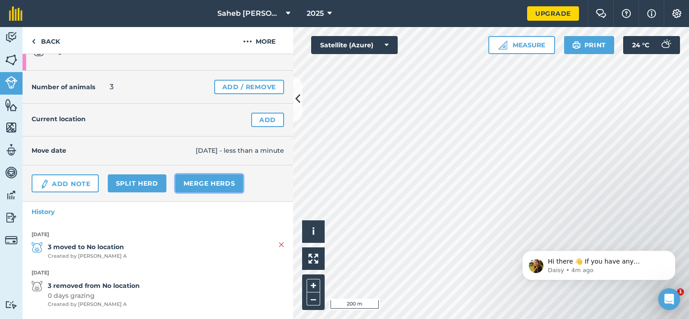
click at [207, 187] on link "Merge Herds" at bounding box center [209, 183] width 68 height 18
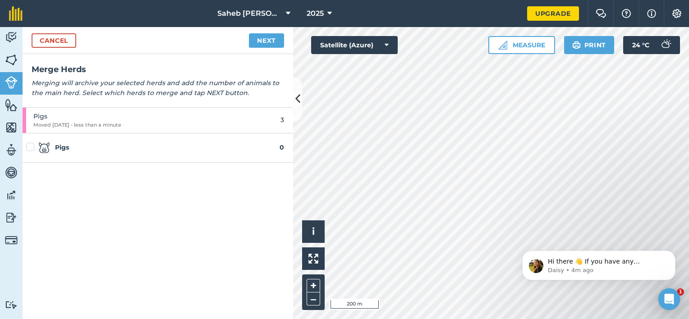
click at [31, 142] on label at bounding box center [31, 142] width 11 height 0
click at [31, 145] on input "checkbox" at bounding box center [29, 145] width 6 height 6
click at [28, 142] on label at bounding box center [31, 142] width 11 height 0
click at [28, 144] on input "checkbox" at bounding box center [29, 145] width 6 height 6
checkbox input "false"
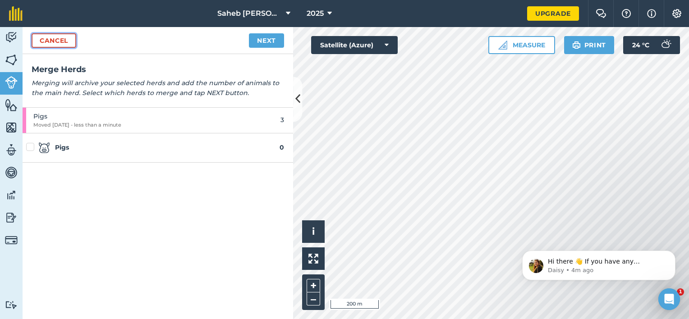
click at [62, 40] on link "Cancel" at bounding box center [54, 40] width 45 height 14
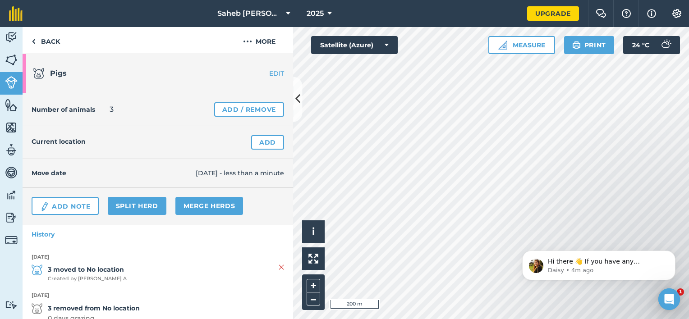
click at [268, 73] on link "EDIT" at bounding box center [264, 73] width 57 height 9
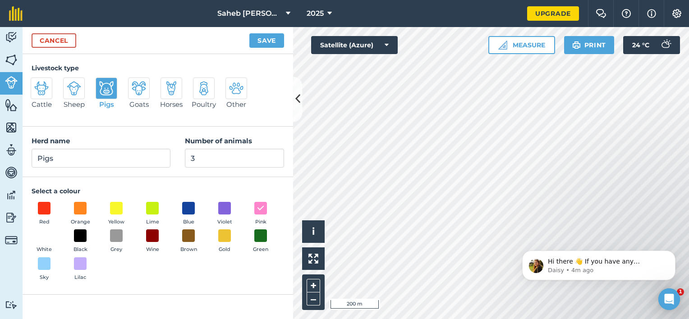
click at [145, 92] on img at bounding box center [139, 88] width 14 height 14
click at [135, 83] on input "Goats" at bounding box center [132, 81] width 6 height 6
radio input "true"
type input "Goats"
click at [266, 39] on button "Save" at bounding box center [266, 40] width 35 height 14
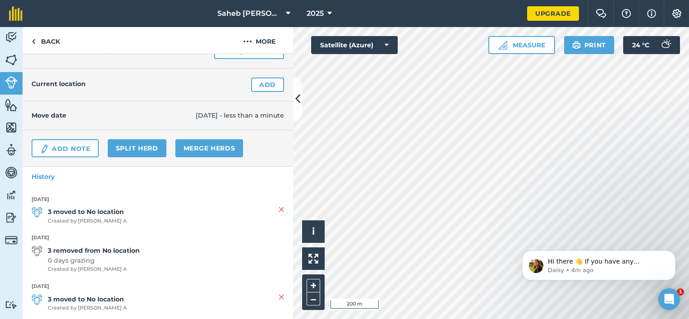
scroll to position [68, 0]
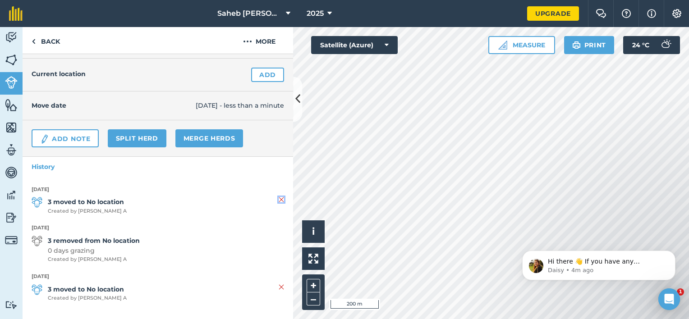
click at [279, 197] on img at bounding box center [281, 199] width 5 height 11
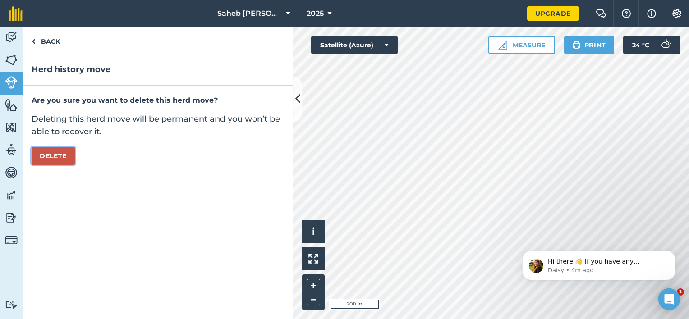
click at [71, 157] on button "Delete" at bounding box center [53, 156] width 43 height 18
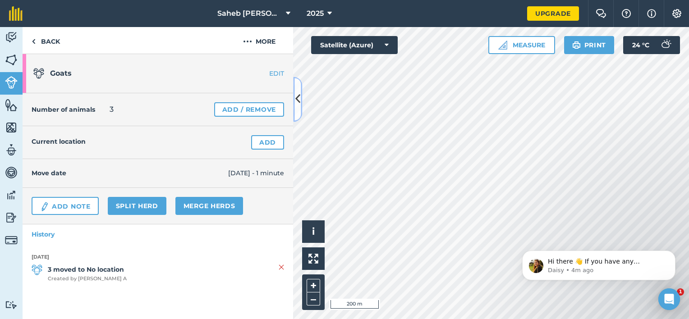
click at [296, 92] on icon at bounding box center [297, 100] width 5 height 16
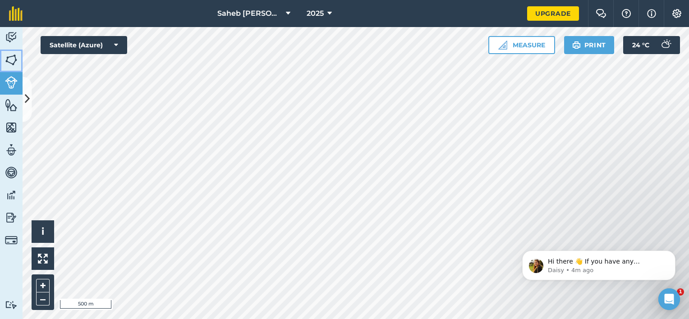
click at [14, 63] on img at bounding box center [11, 60] width 13 height 14
click at [282, 14] on span "Saheb Sheik Dawood" at bounding box center [249, 13] width 65 height 11
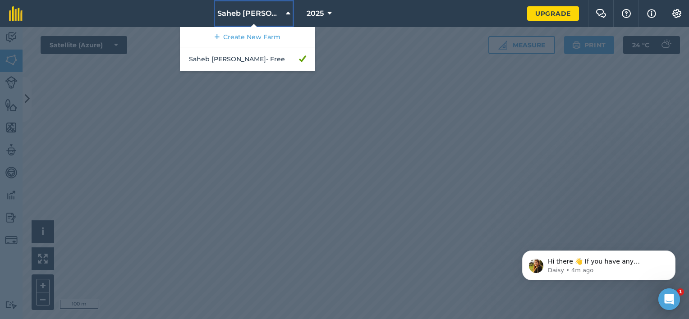
click at [282, 14] on span "Saheb Sheik Dawood" at bounding box center [249, 13] width 65 height 11
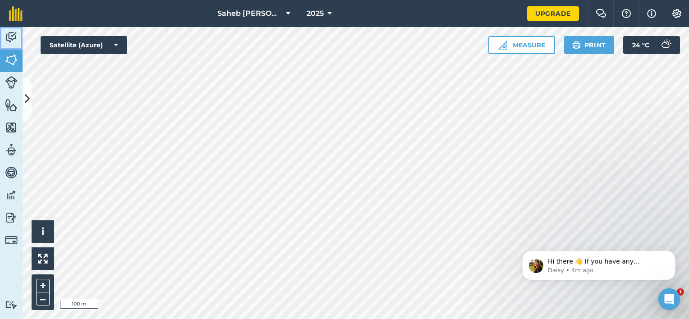
click at [7, 33] on img at bounding box center [11, 38] width 13 height 14
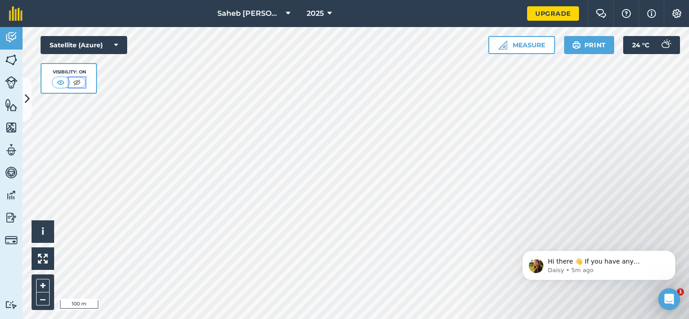
click at [76, 82] on img at bounding box center [76, 82] width 11 height 9
click at [85, 85] on button at bounding box center [77, 83] width 16 height 10
click at [61, 79] on img at bounding box center [60, 82] width 11 height 9
click at [278, 11] on span "Saheb Sheik Dawood" at bounding box center [249, 13] width 65 height 11
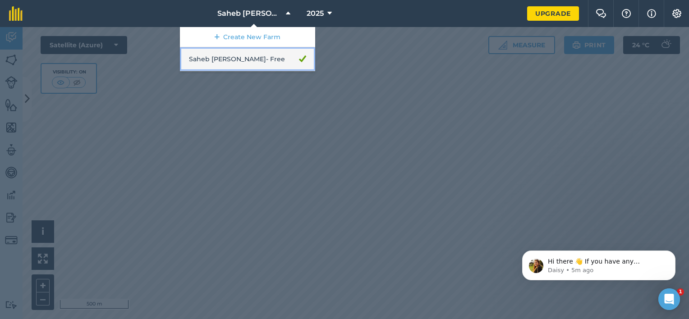
click at [265, 53] on link "Saheb Sheik Dawood - Free" at bounding box center [247, 59] width 135 height 24
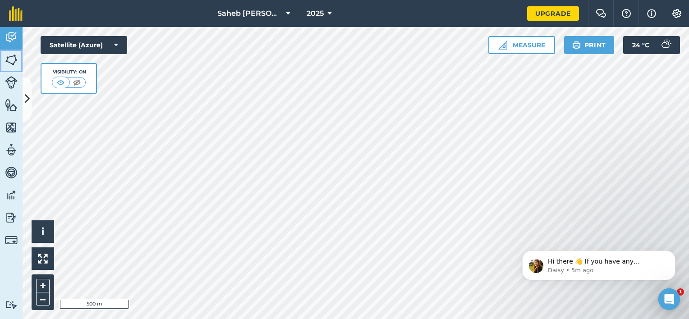
click at [6, 54] on img at bounding box center [11, 60] width 13 height 14
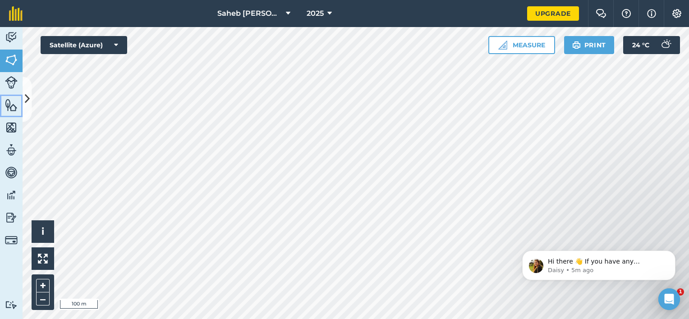
click at [12, 106] on img at bounding box center [11, 105] width 13 height 14
click at [27, 102] on icon at bounding box center [27, 100] width 5 height 16
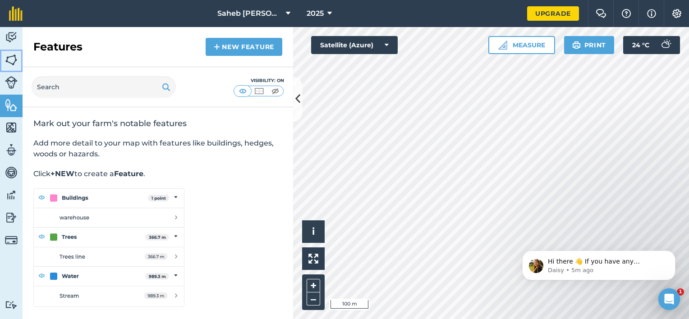
click at [11, 58] on img at bounding box center [11, 60] width 13 height 14
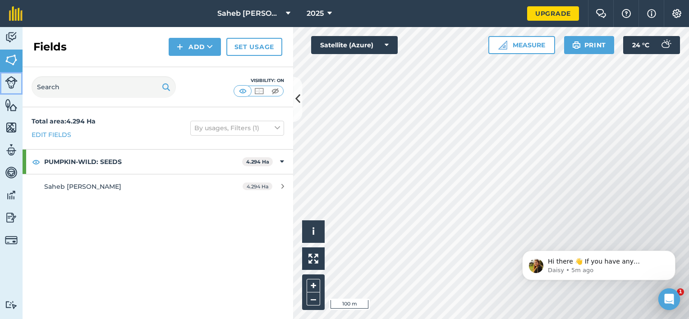
click at [7, 82] on img at bounding box center [11, 82] width 13 height 13
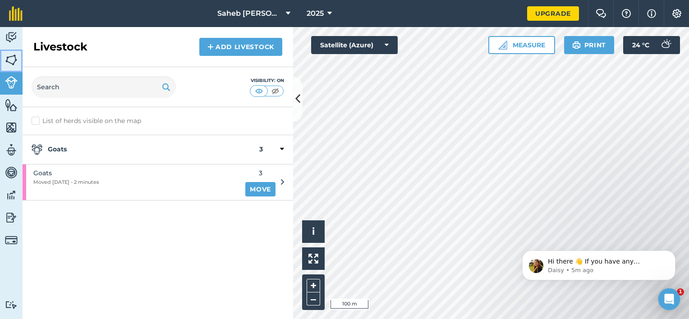
click at [14, 55] on img at bounding box center [11, 60] width 13 height 14
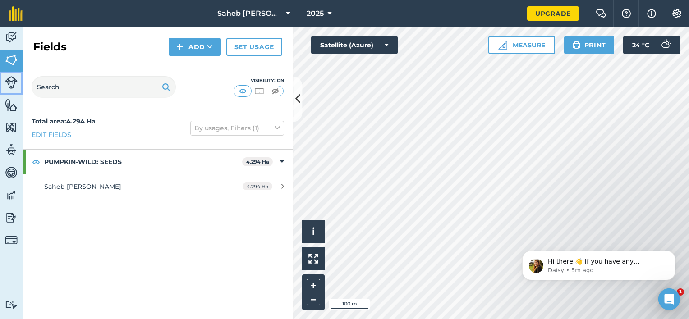
click at [14, 83] on img at bounding box center [11, 82] width 13 height 13
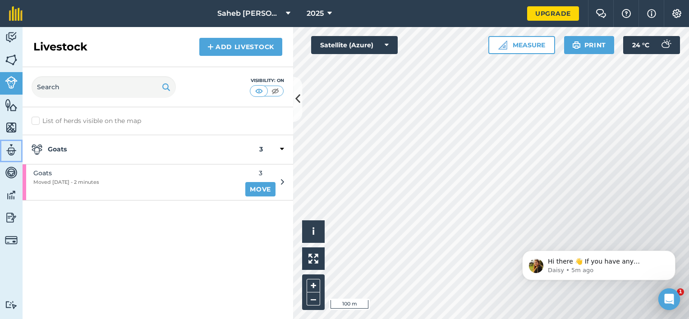
click at [7, 145] on img at bounding box center [11, 150] width 13 height 14
select select "MEMBER"
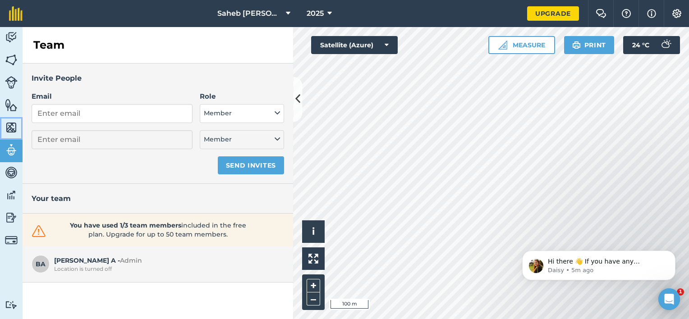
click at [14, 128] on img at bounding box center [11, 128] width 13 height 14
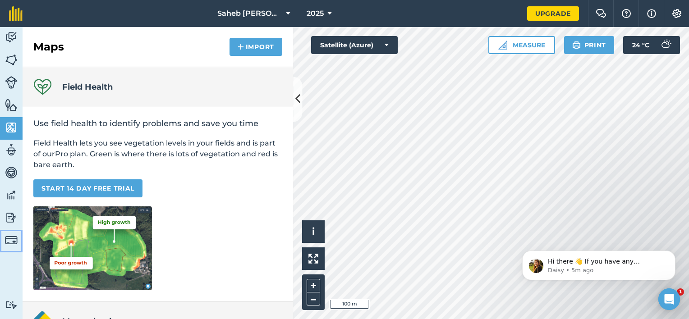
click at [9, 235] on img at bounding box center [11, 240] width 13 height 13
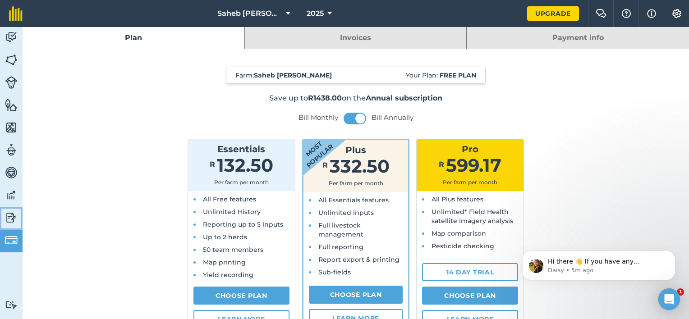
click at [16, 210] on link "Reporting" at bounding box center [11, 218] width 23 height 23
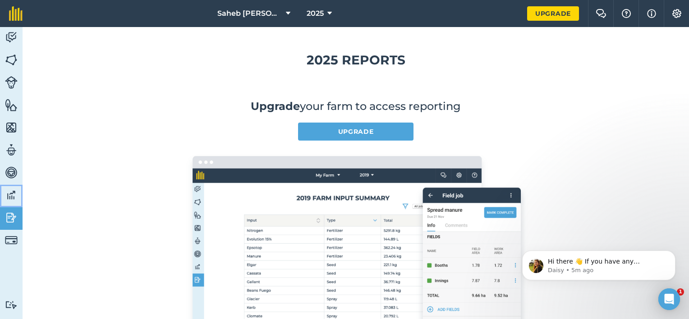
click at [14, 188] on link "Data" at bounding box center [11, 196] width 23 height 23
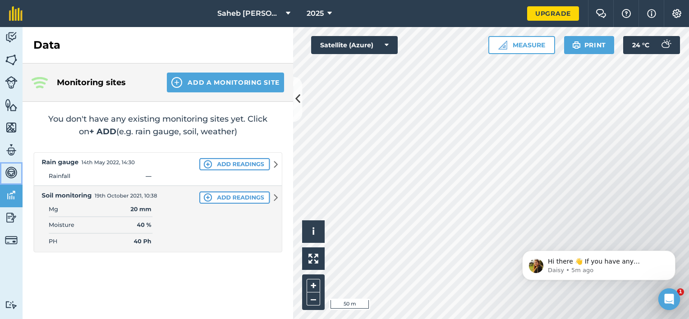
click at [14, 169] on img at bounding box center [11, 173] width 13 height 14
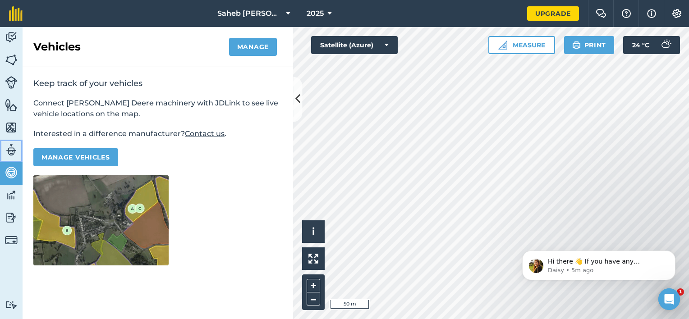
click at [14, 147] on img at bounding box center [11, 150] width 13 height 14
select select "MEMBER"
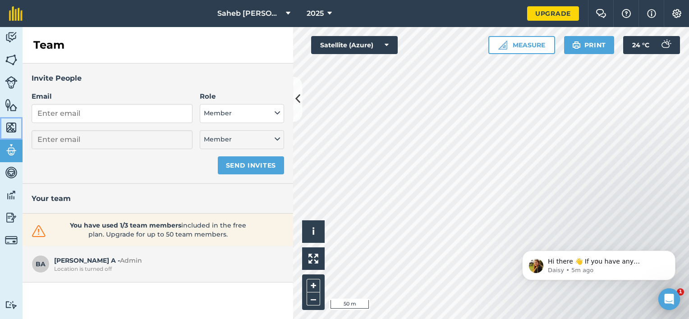
click at [14, 123] on img at bounding box center [11, 128] width 13 height 14
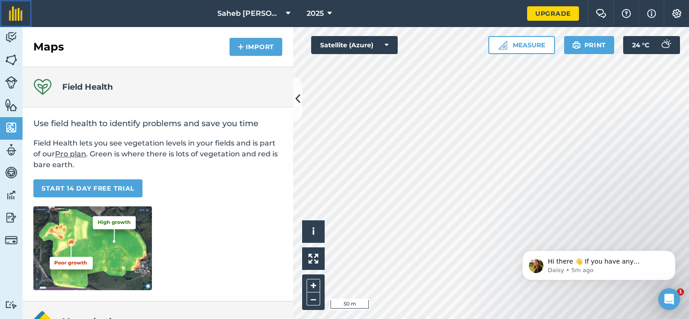
click at [19, 11] on img at bounding box center [16, 13] width 14 height 14
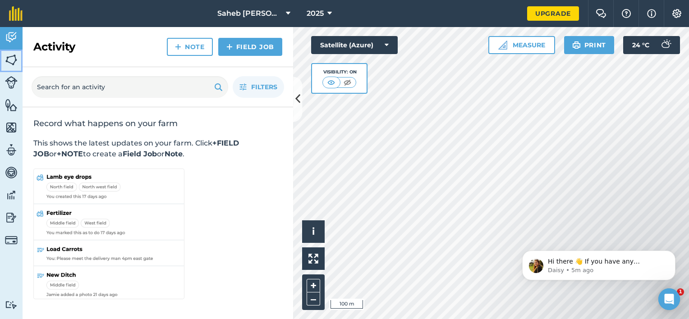
click at [12, 61] on img at bounding box center [11, 60] width 13 height 14
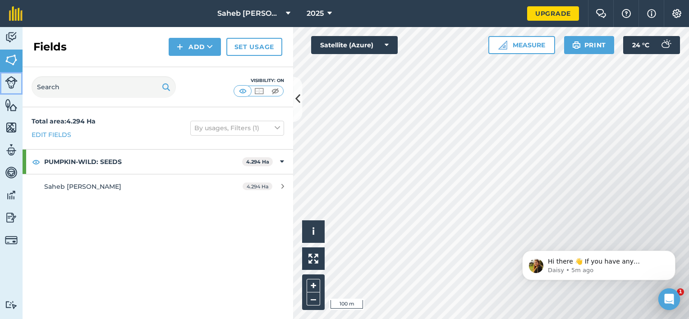
click at [10, 84] on img at bounding box center [11, 82] width 13 height 13
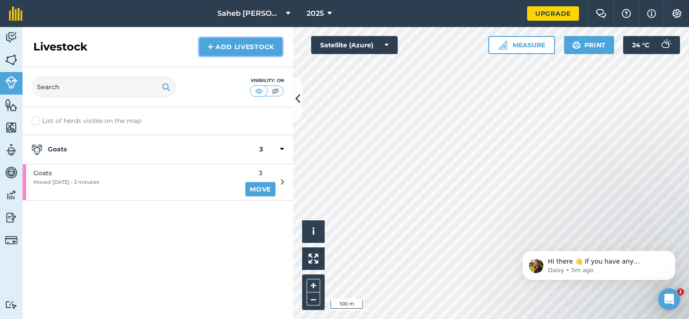
click at [214, 45] on img at bounding box center [210, 46] width 6 height 11
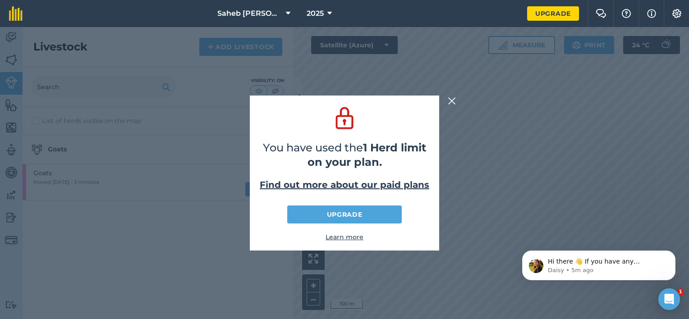
click at [453, 100] on img at bounding box center [452, 101] width 8 height 11
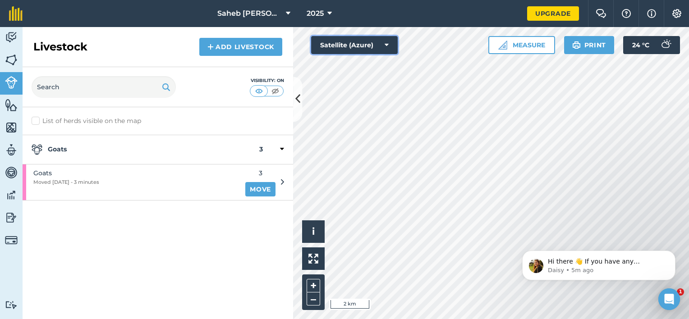
click at [381, 46] on button "Satellite (Azure)" at bounding box center [354, 45] width 87 height 18
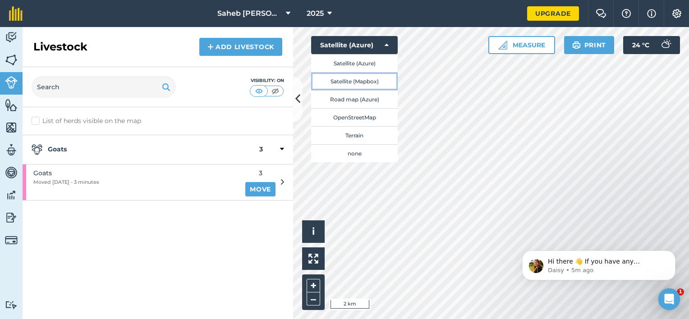
click at [366, 84] on button "Satellite (Mapbox)" at bounding box center [354, 81] width 87 height 18
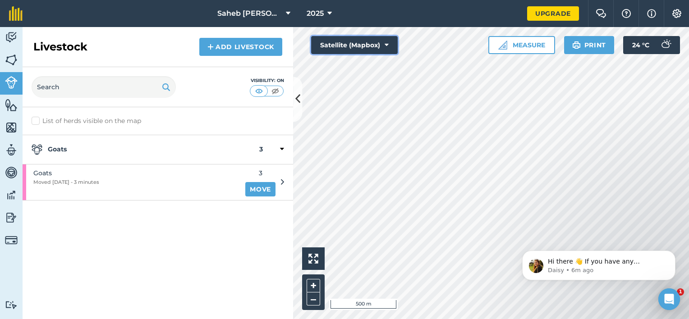
click at [384, 45] on button "Satellite (Mapbox)" at bounding box center [354, 45] width 87 height 18
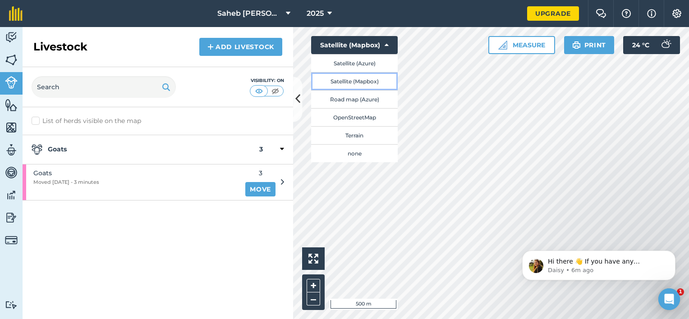
click at [362, 82] on button "Satellite (Mapbox)" at bounding box center [354, 81] width 87 height 18
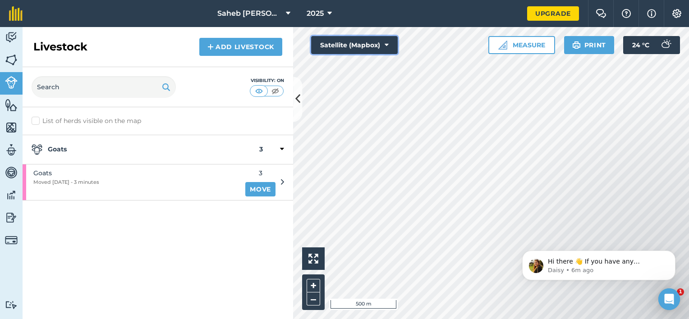
click at [382, 48] on button "Satellite (Mapbox)" at bounding box center [354, 45] width 87 height 18
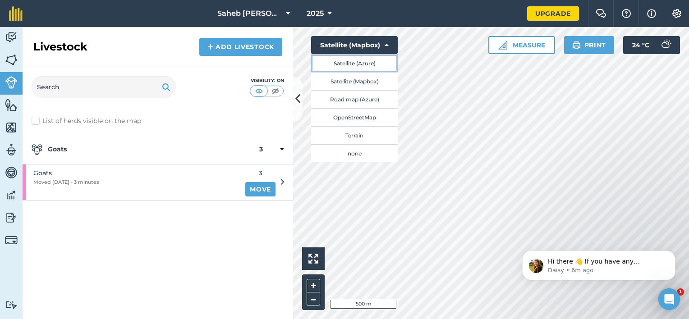
click at [361, 64] on button "Satellite (Azure)" at bounding box center [354, 63] width 87 height 18
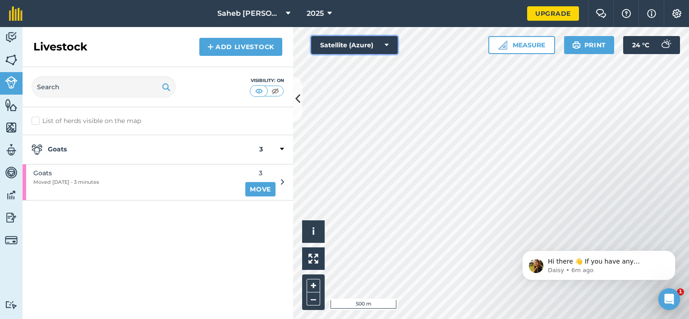
click at [379, 49] on button "Satellite (Azure)" at bounding box center [354, 45] width 87 height 18
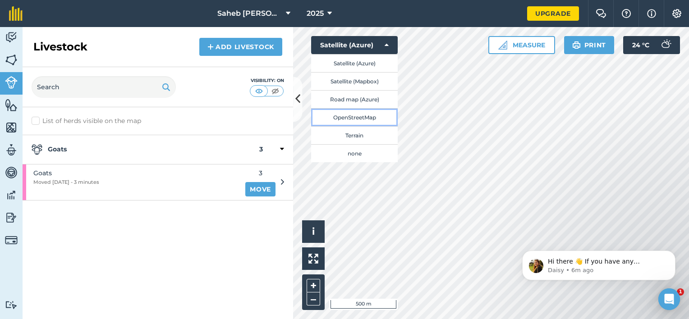
click at [378, 118] on button "OpenStreetMap" at bounding box center [354, 117] width 87 height 18
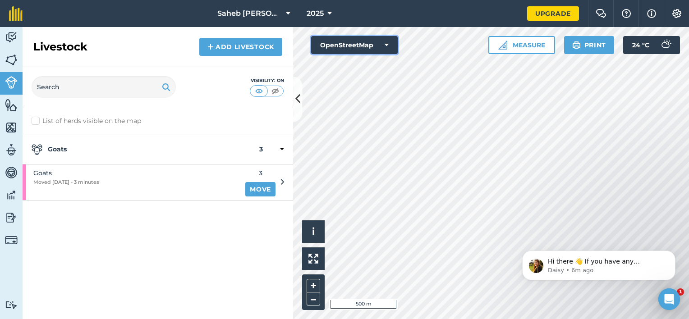
click at [372, 44] on button "OpenStreetMap" at bounding box center [354, 45] width 87 height 18
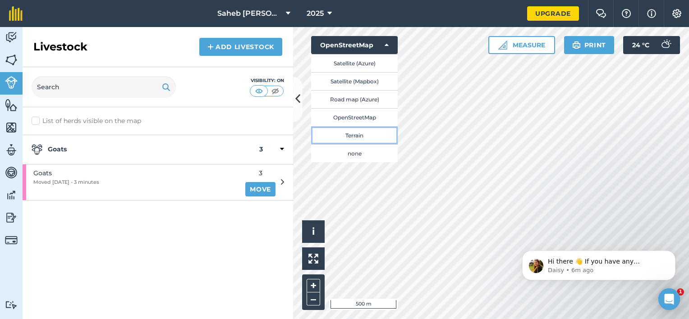
click at [361, 131] on button "Terrain" at bounding box center [354, 135] width 87 height 18
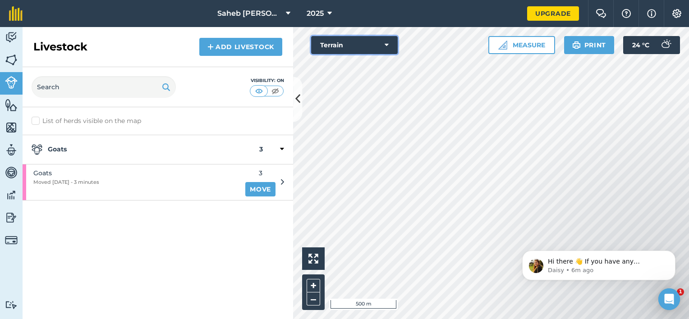
click at [367, 42] on button "Terrain" at bounding box center [354, 45] width 87 height 18
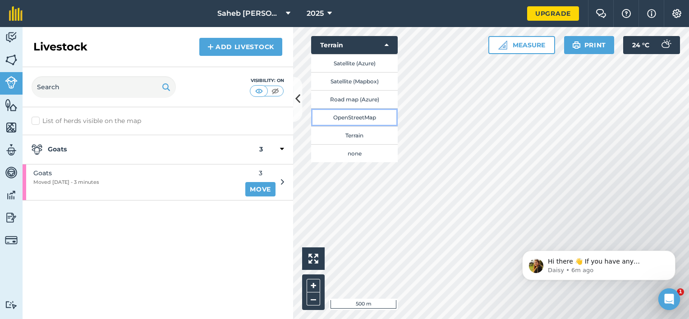
click at [364, 119] on button "OpenStreetMap" at bounding box center [354, 117] width 87 height 18
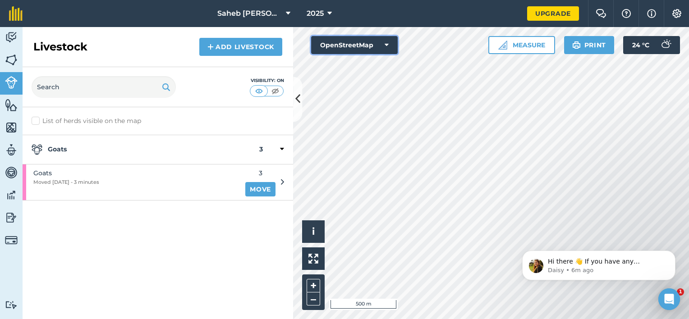
click at [377, 47] on button "OpenStreetMap" at bounding box center [354, 45] width 87 height 18
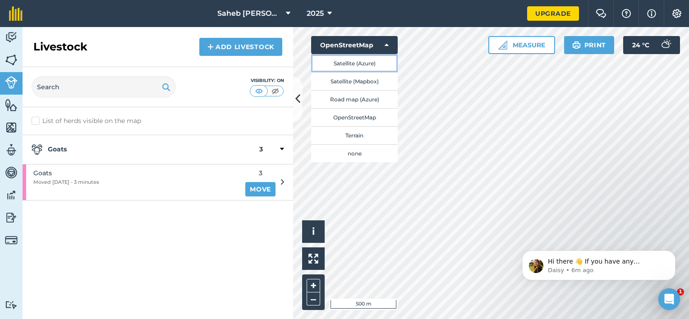
click at [378, 61] on button "Satellite (Azure)" at bounding box center [354, 63] width 87 height 18
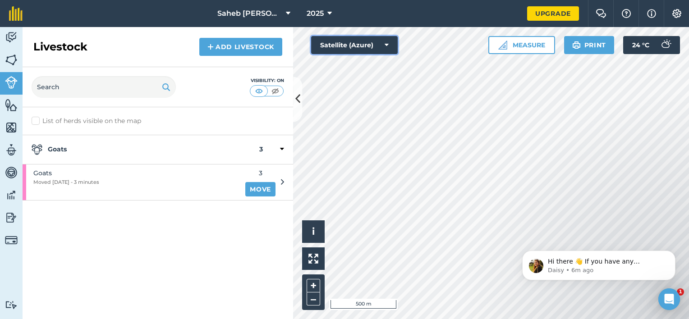
click at [381, 49] on button "Satellite (Azure)" at bounding box center [354, 45] width 87 height 18
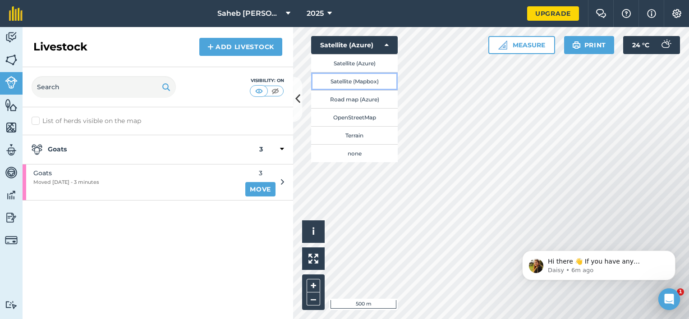
click at [376, 81] on button "Satellite (Mapbox)" at bounding box center [354, 81] width 87 height 18
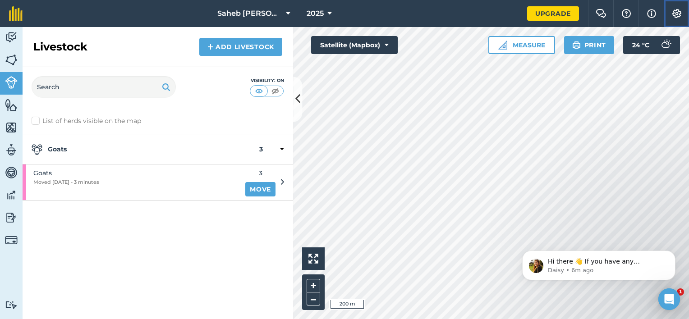
click at [674, 12] on img at bounding box center [676, 13] width 11 height 9
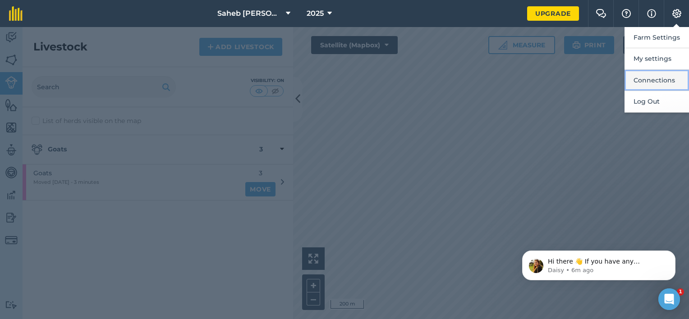
click at [659, 78] on button "Connections" at bounding box center [656, 80] width 64 height 21
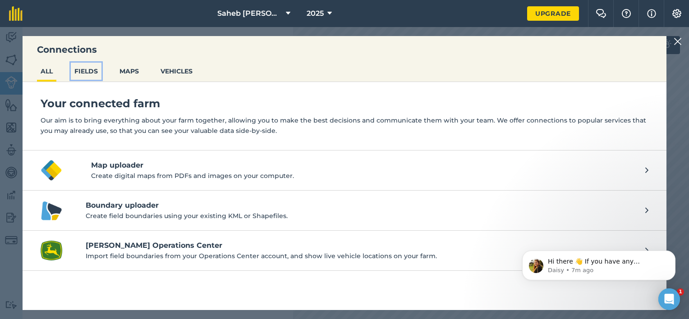
click at [88, 72] on button "FIELDS" at bounding box center [86, 71] width 31 height 17
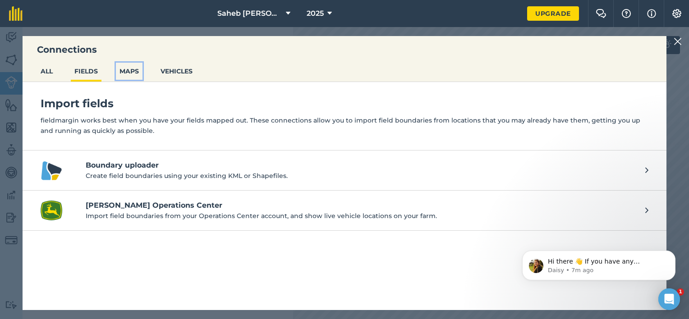
click at [121, 67] on button "MAPS" at bounding box center [129, 71] width 27 height 17
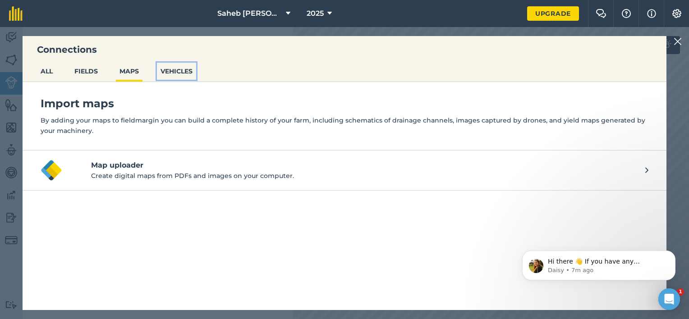
click at [179, 72] on button "VEHICLES" at bounding box center [176, 71] width 39 height 17
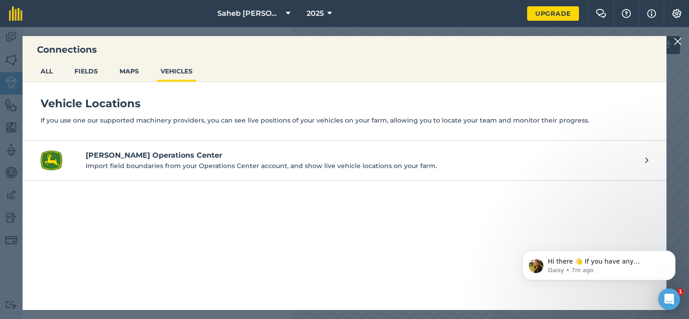
click at [677, 36] on div "Connections ALL FIELDS MAPS VEHICLES Vehicle Locations If you use one our suppo…" at bounding box center [344, 173] width 689 height 292
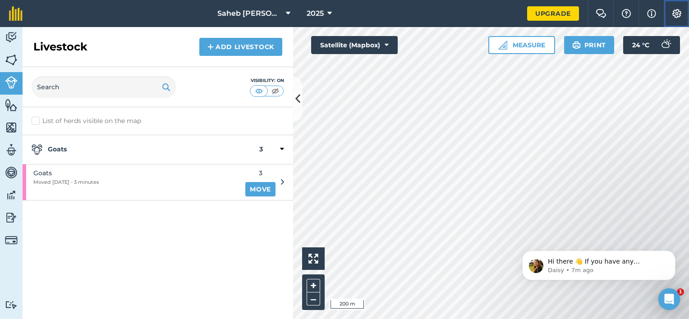
click at [673, 11] on img at bounding box center [676, 13] width 11 height 9
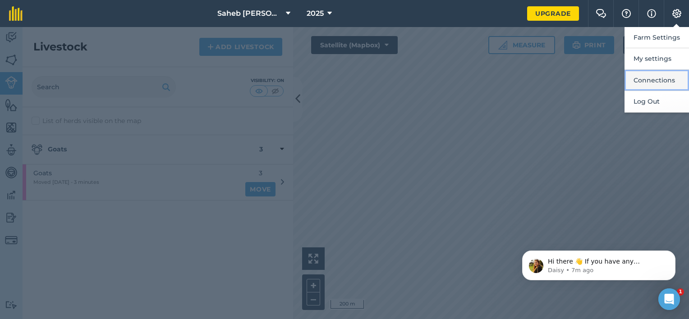
click at [652, 90] on button "Connections" at bounding box center [656, 80] width 64 height 21
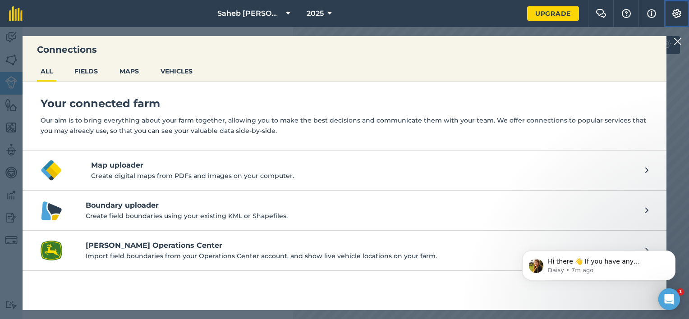
click at [678, 14] on img at bounding box center [676, 13] width 11 height 9
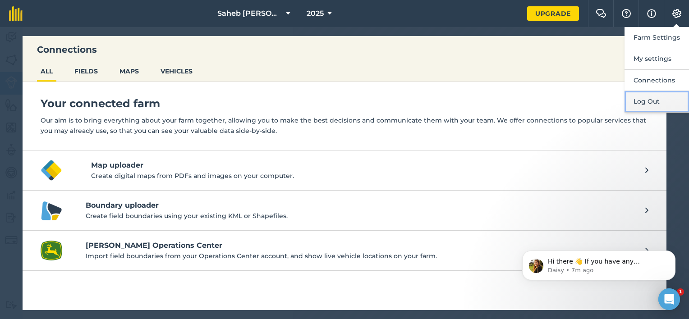
click at [669, 99] on button "Log Out" at bounding box center [656, 101] width 64 height 21
